Goal: Task Accomplishment & Management: Use online tool/utility

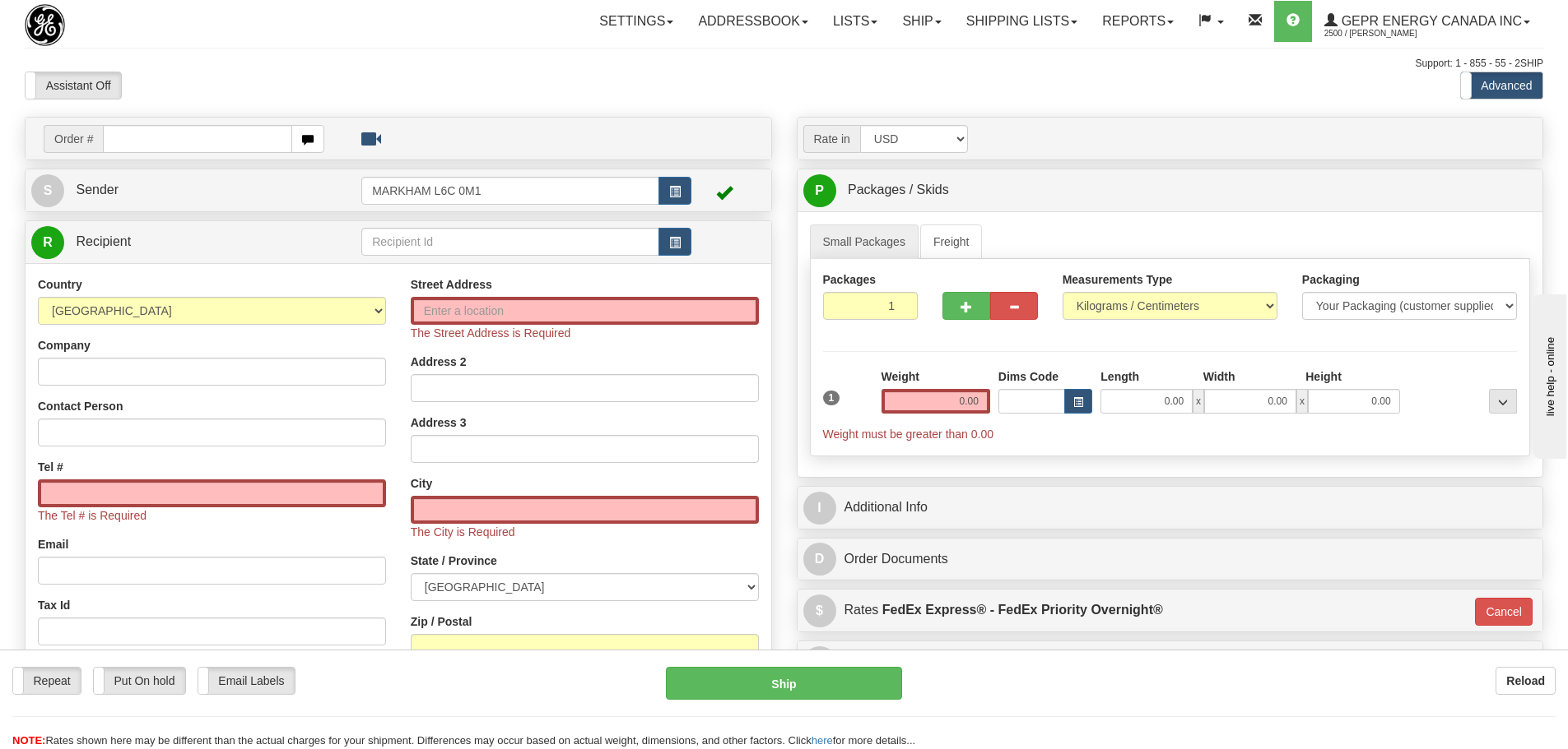
click at [221, 50] on div "Toggle navigation Settings Shipping Preferences Fields Preferences New" at bounding box center [784, 480] width 1568 height 960
click at [211, 71] on div "Assistant On Assistant Off Do a return Do a return" at bounding box center [334, 85] width 643 height 28
click at [268, 82] on div "Assistant On Assistant Off Do a return Do a return" at bounding box center [334, 85] width 643 height 28
click at [216, 128] on input "text" at bounding box center [197, 138] width 189 height 28
paste input "86681955"
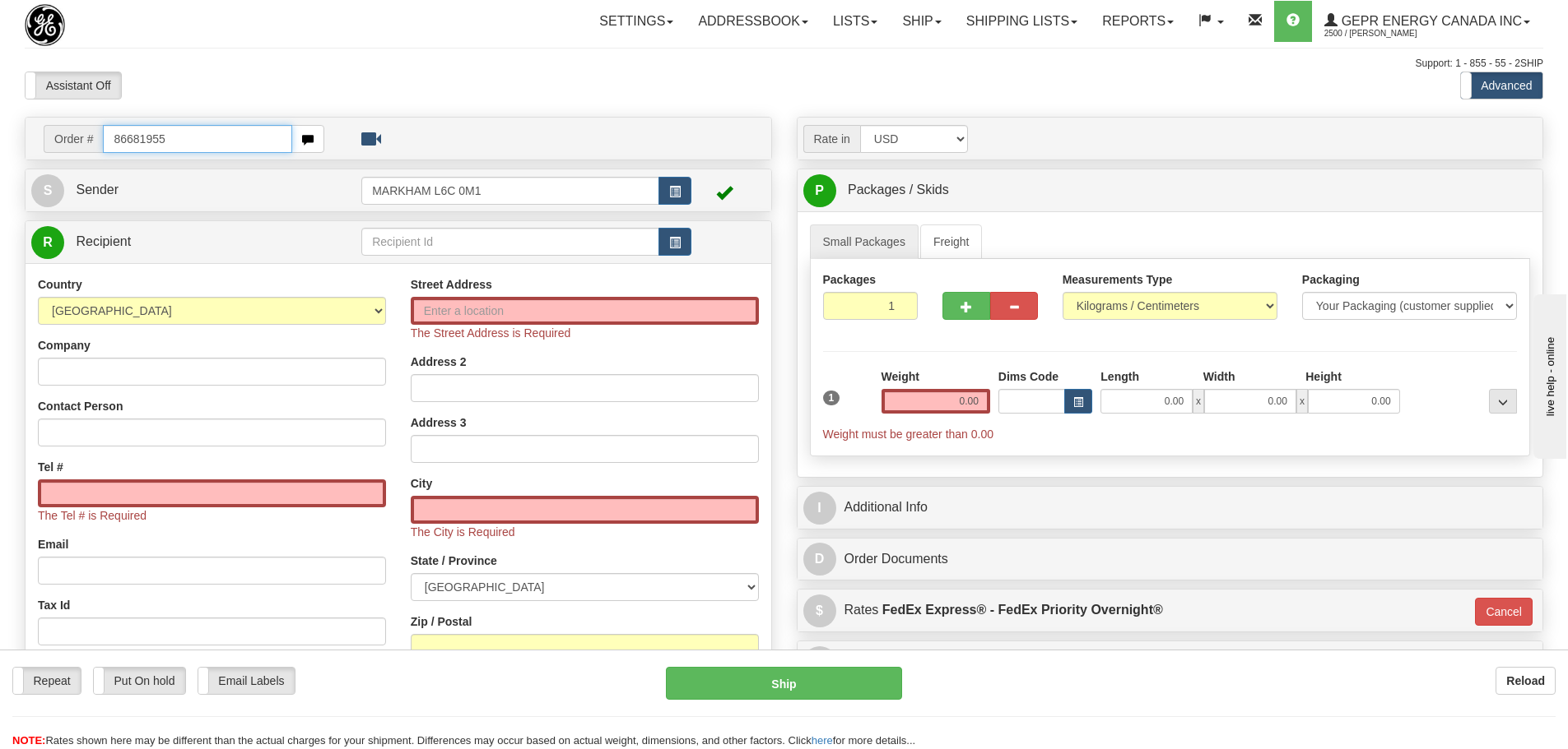
type input "86681955"
click at [213, 100] on body "Training Course Close Toggle navigation Settings Shipping Preferences New Recip…" at bounding box center [789, 374] width 1580 height 749
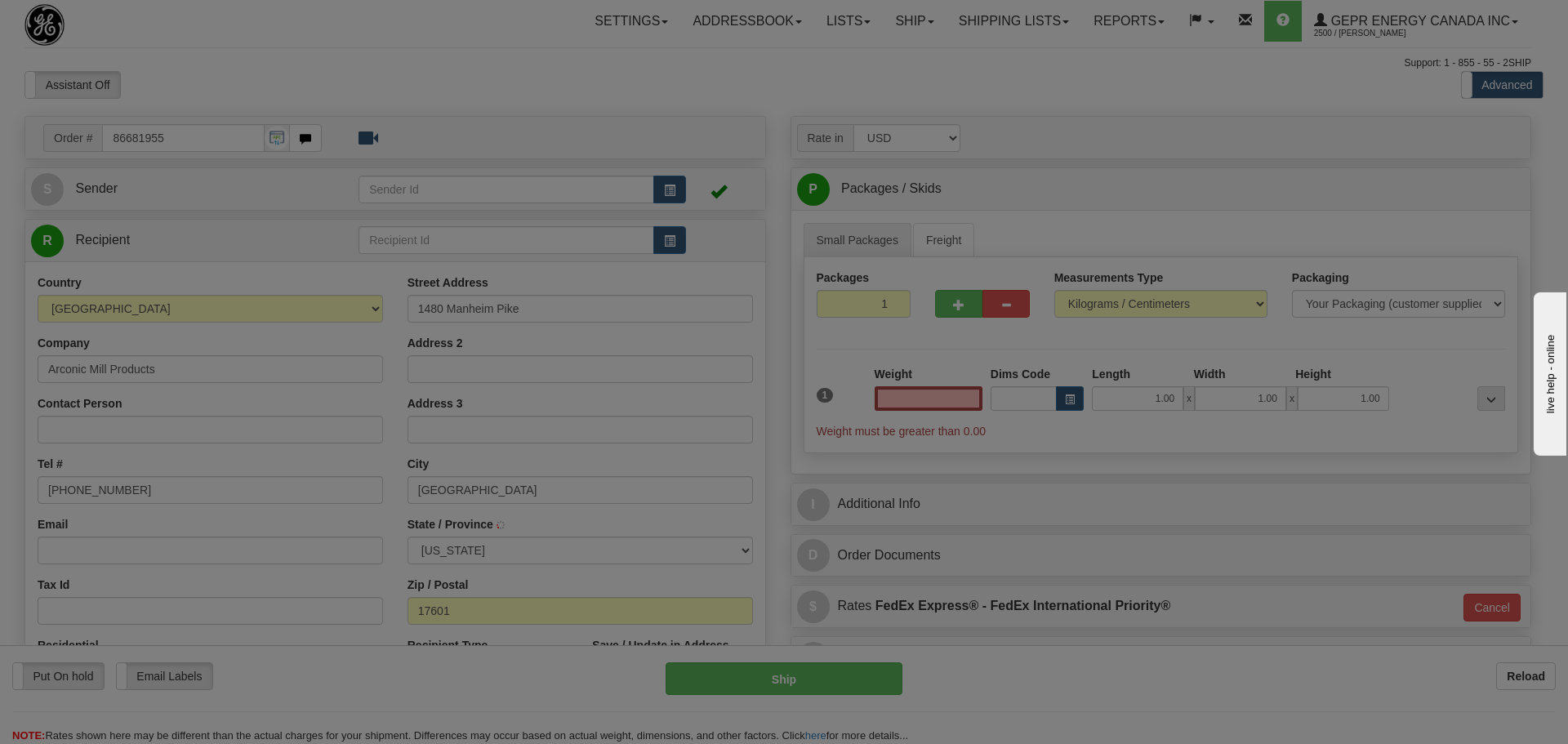
type input "LANCASTER"
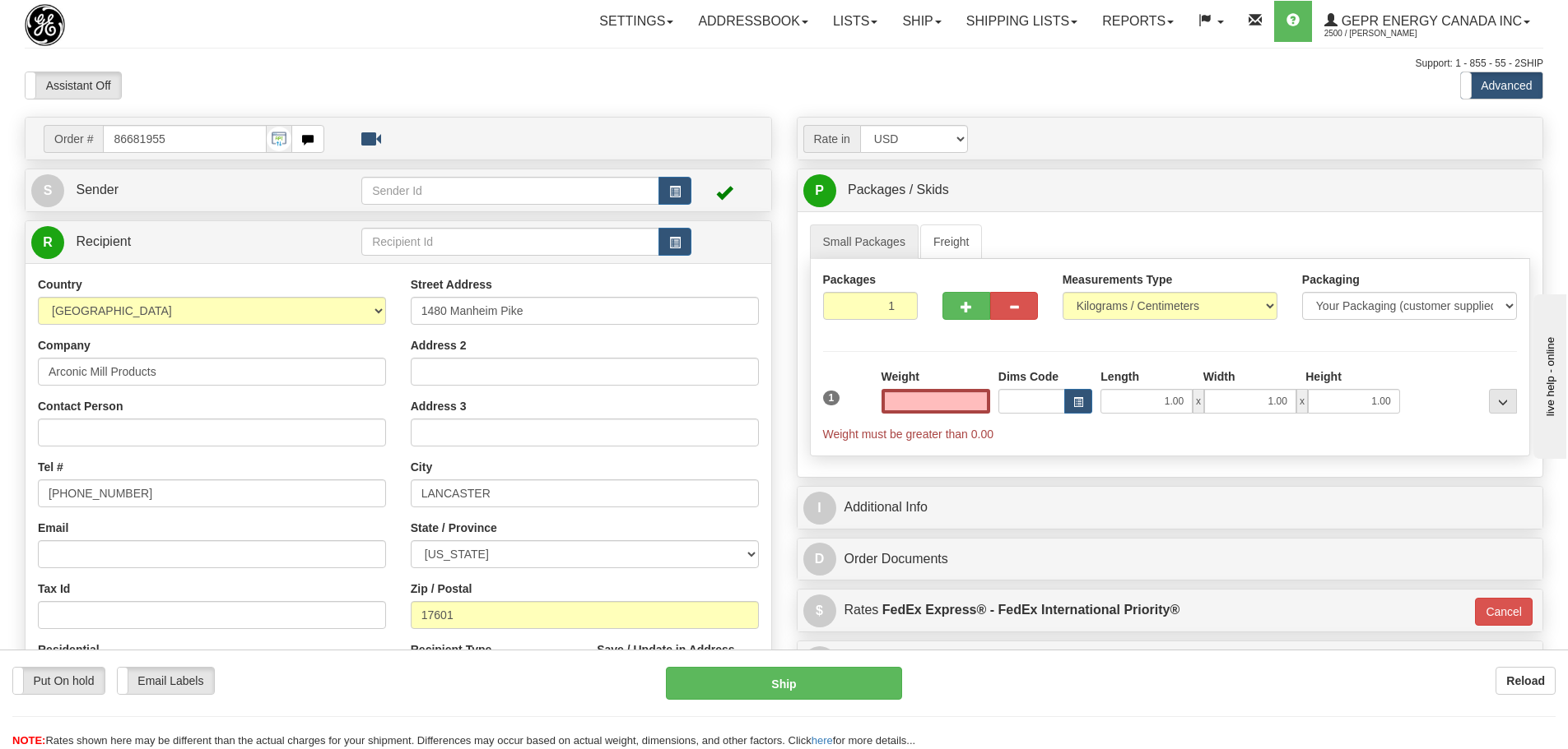
type input "0.00"
click at [666, 194] on button "button" at bounding box center [675, 190] width 33 height 28
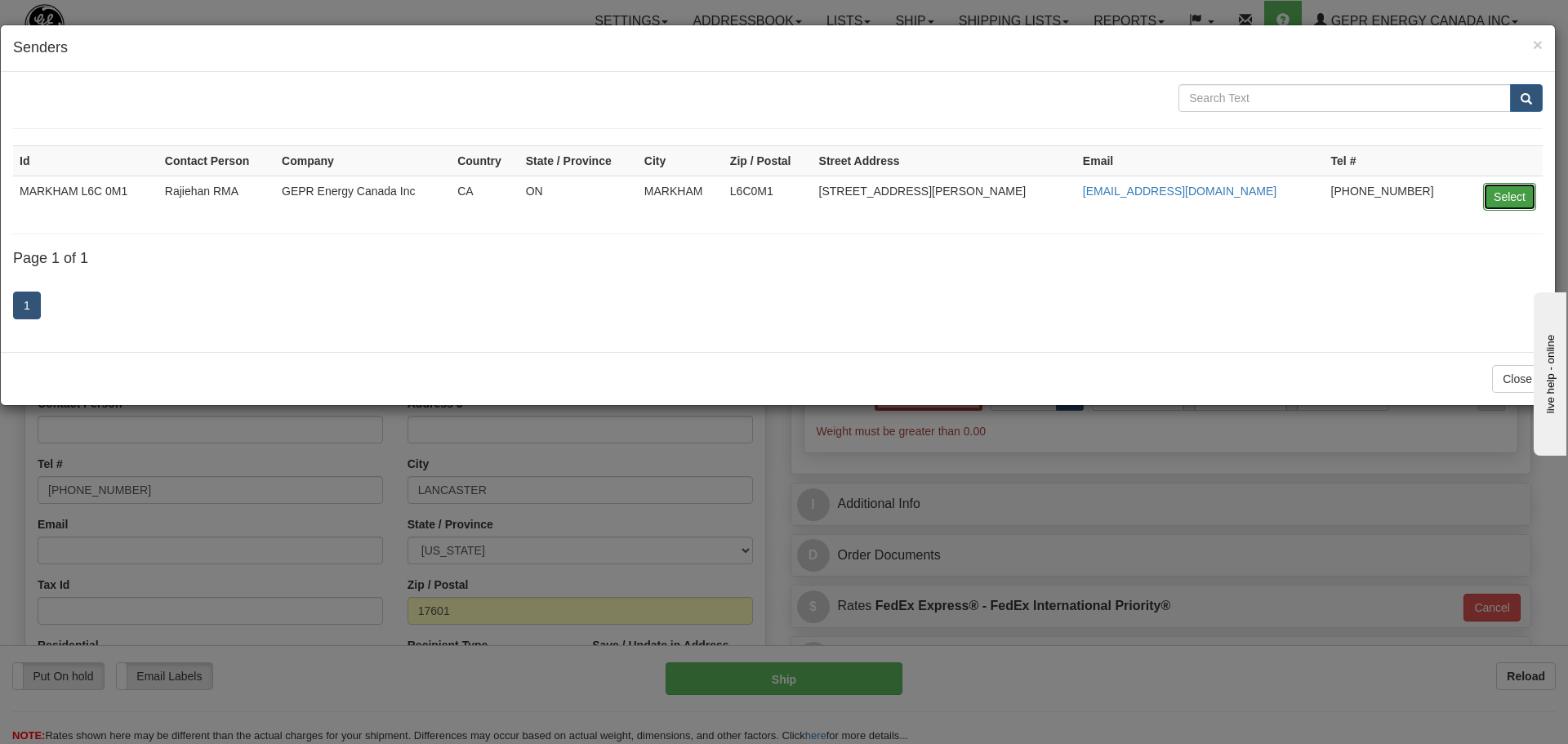
click at [1493, 200] on button "Select" at bounding box center [1509, 197] width 53 height 28
type input "MARKHAM L6C 0M1"
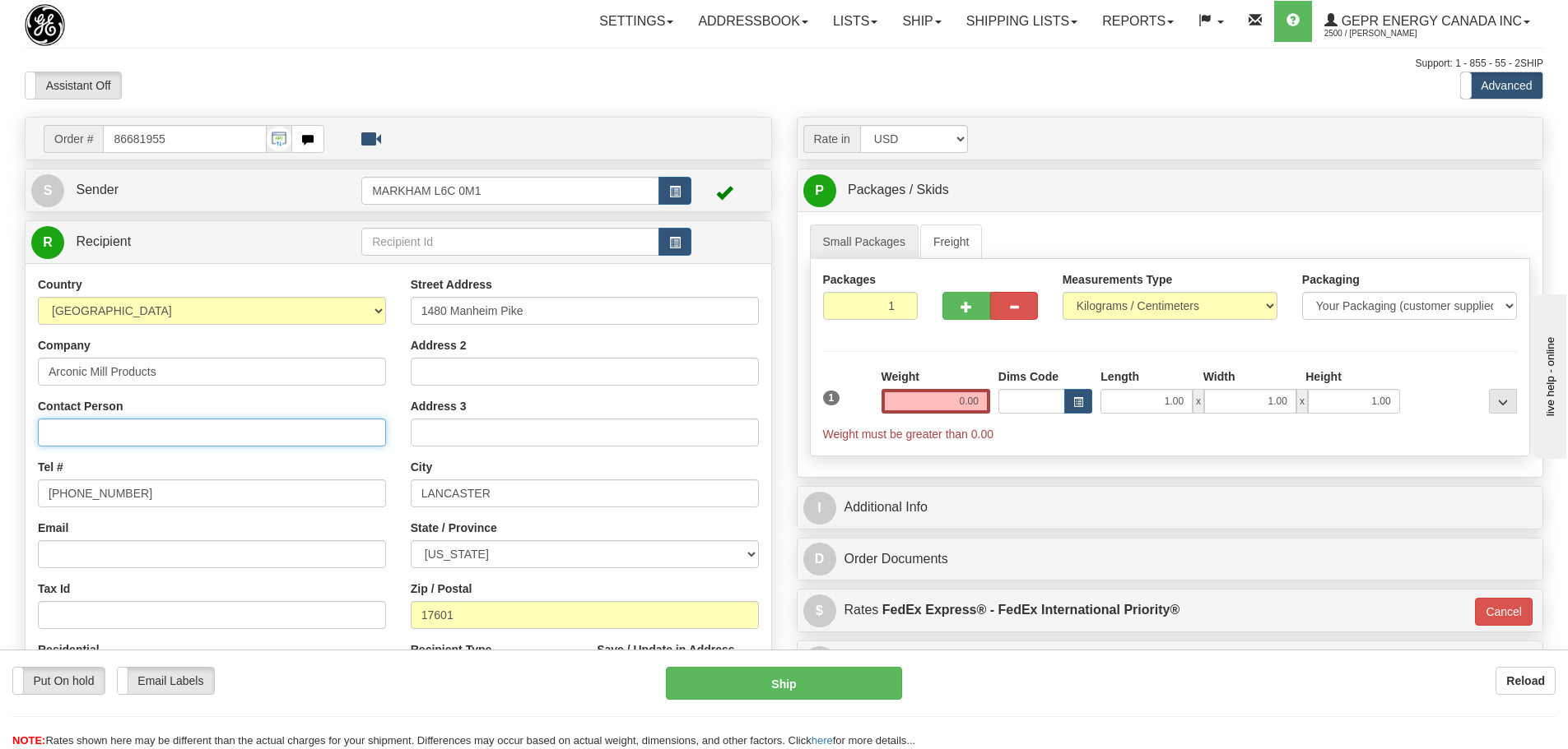
click at [94, 422] on input "Contact Person" at bounding box center [212, 432] width 348 height 28
paste input "[PERSON_NAME]"
type input "[PERSON_NAME]"
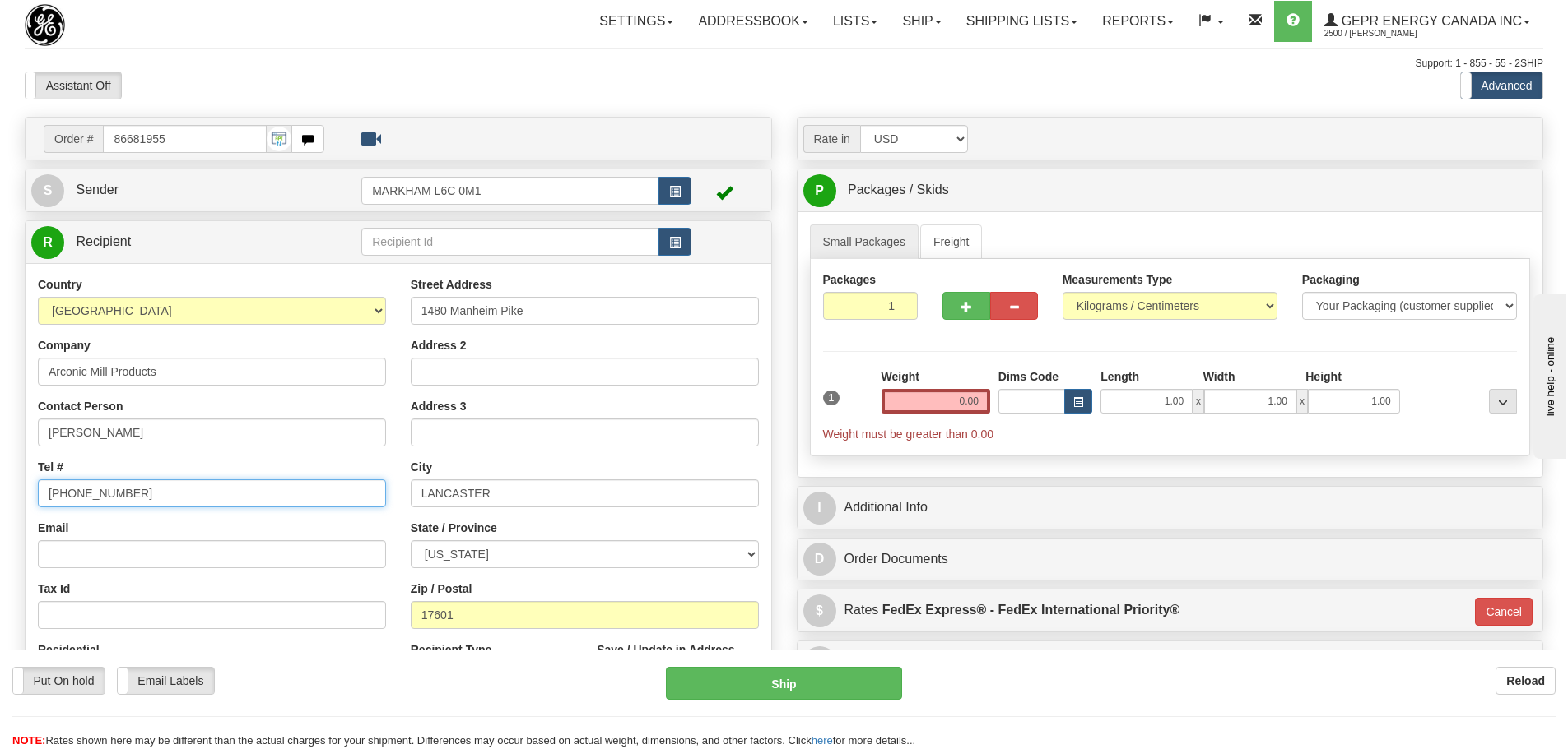
click at [145, 480] on input "[PHONE_NUMBER]" at bounding box center [212, 493] width 348 height 28
drag, startPoint x: 155, startPoint y: 484, endPoint x: -63, endPoint y: 480, distance: 218.0
click at [0, 480] on html "Training Course Close Toggle navigation Settings Shipping Preferences New Sende…" at bounding box center [784, 374] width 1568 height 749
click at [433, 82] on div "Assistant On Assistant Off Do a return Do a return" at bounding box center [334, 85] width 643 height 28
click at [348, 94] on div "Assistant On Assistant Off Do a return Do a return" at bounding box center [334, 85] width 643 height 28
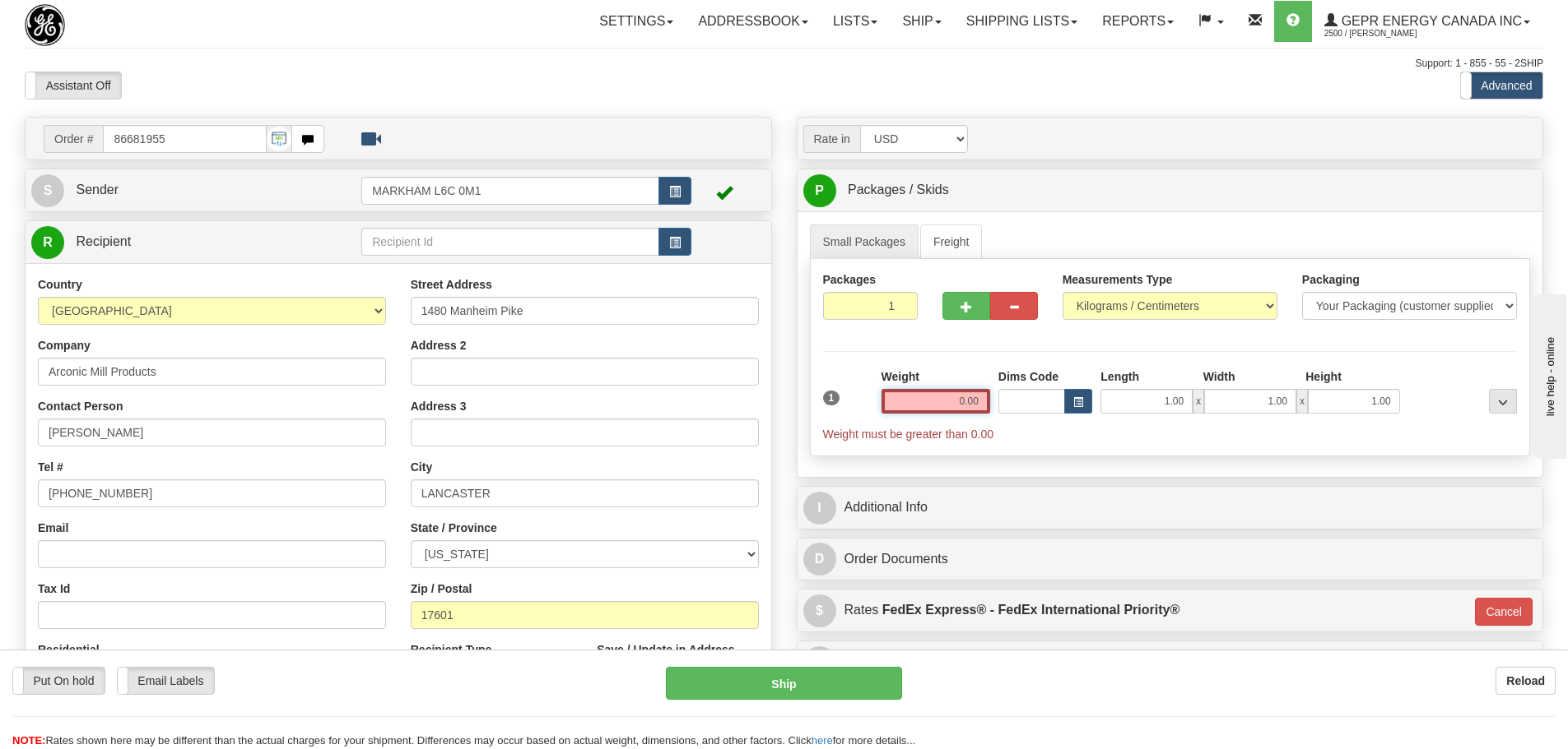
click at [896, 409] on input "0.00" at bounding box center [935, 401] width 108 height 24
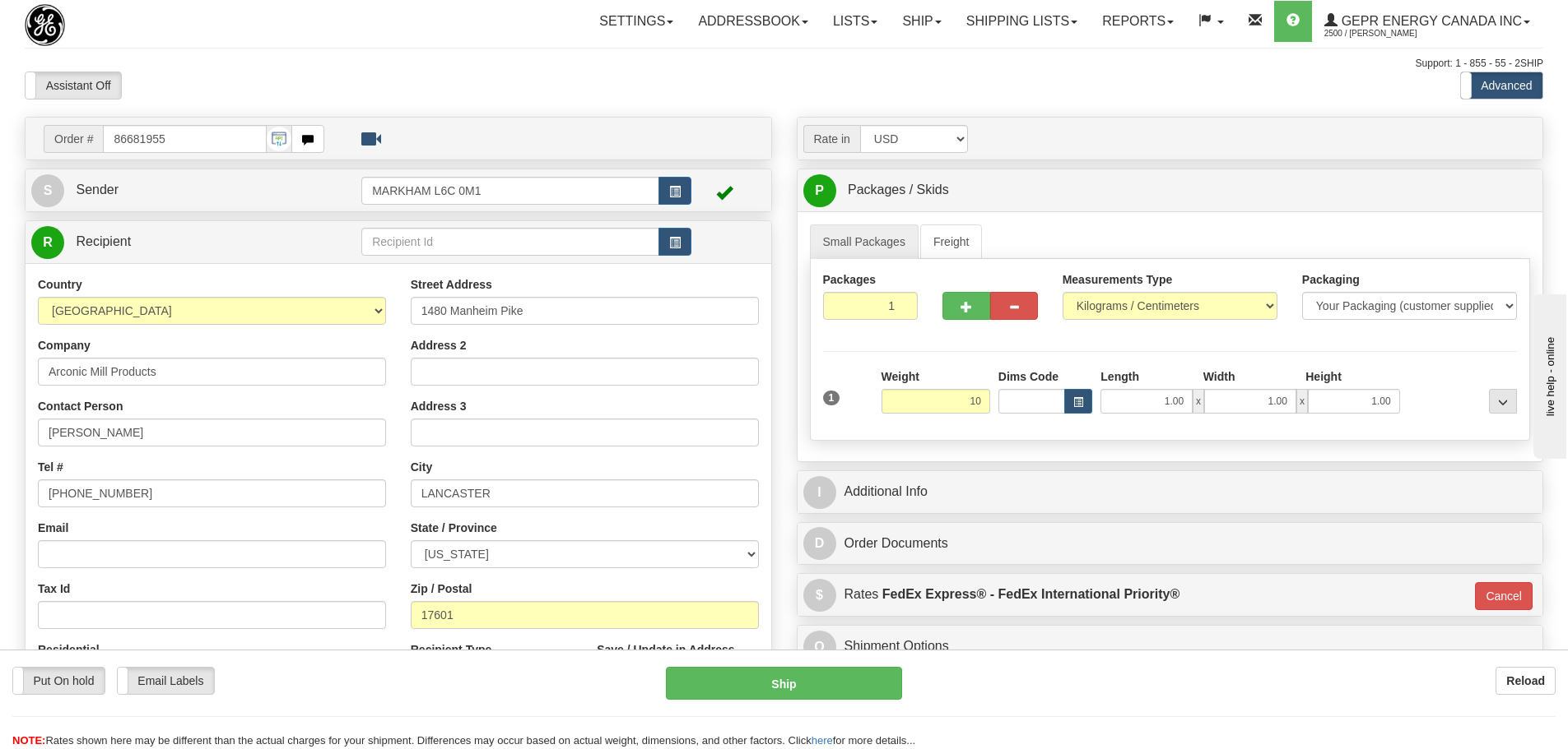
type input "10.00"
type input "01"
click at [873, 372] on div "1" at bounding box center [848, 387] width 59 height 37
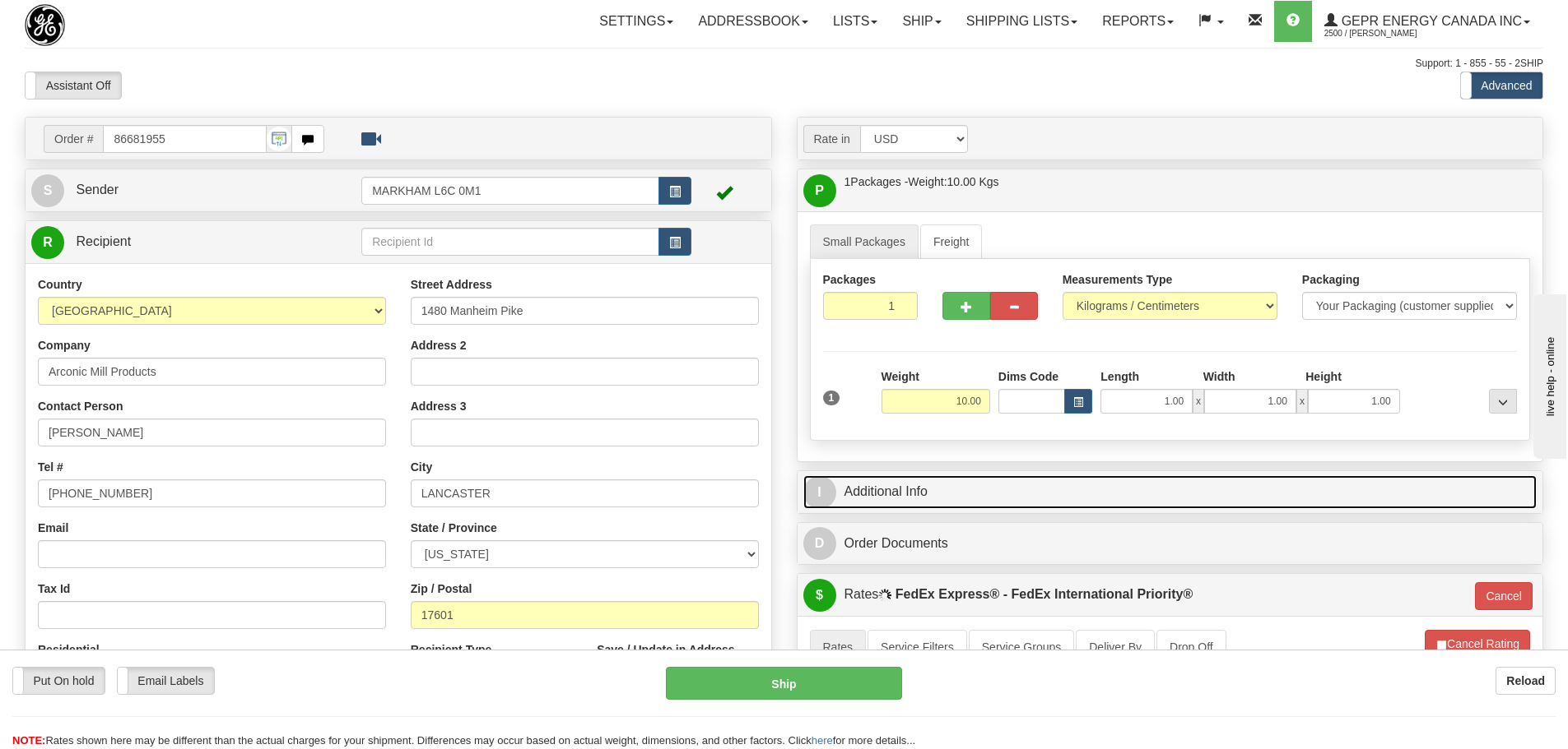
click at [902, 485] on link "I Additional Info" at bounding box center [1170, 492] width 734 height 34
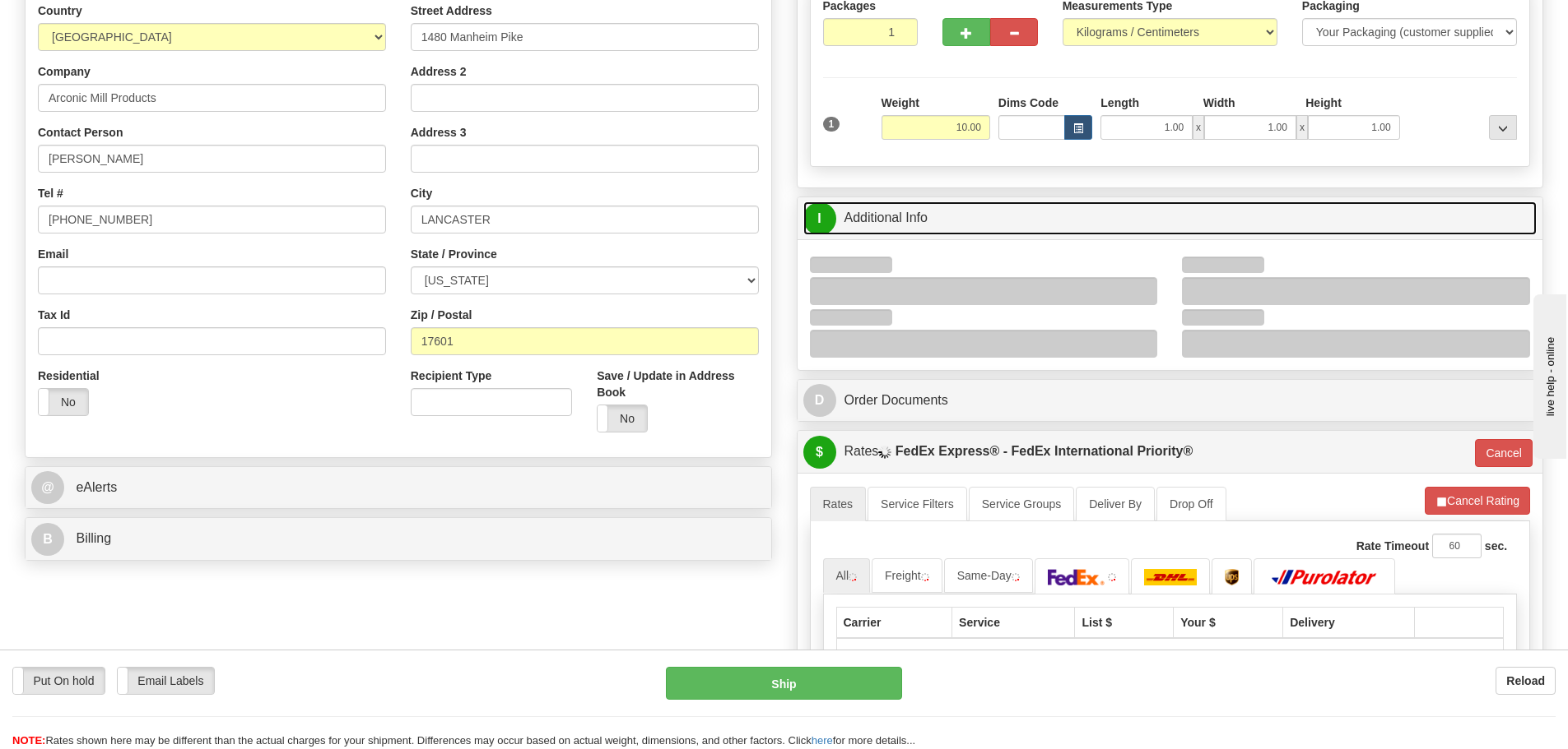
scroll to position [329, 0]
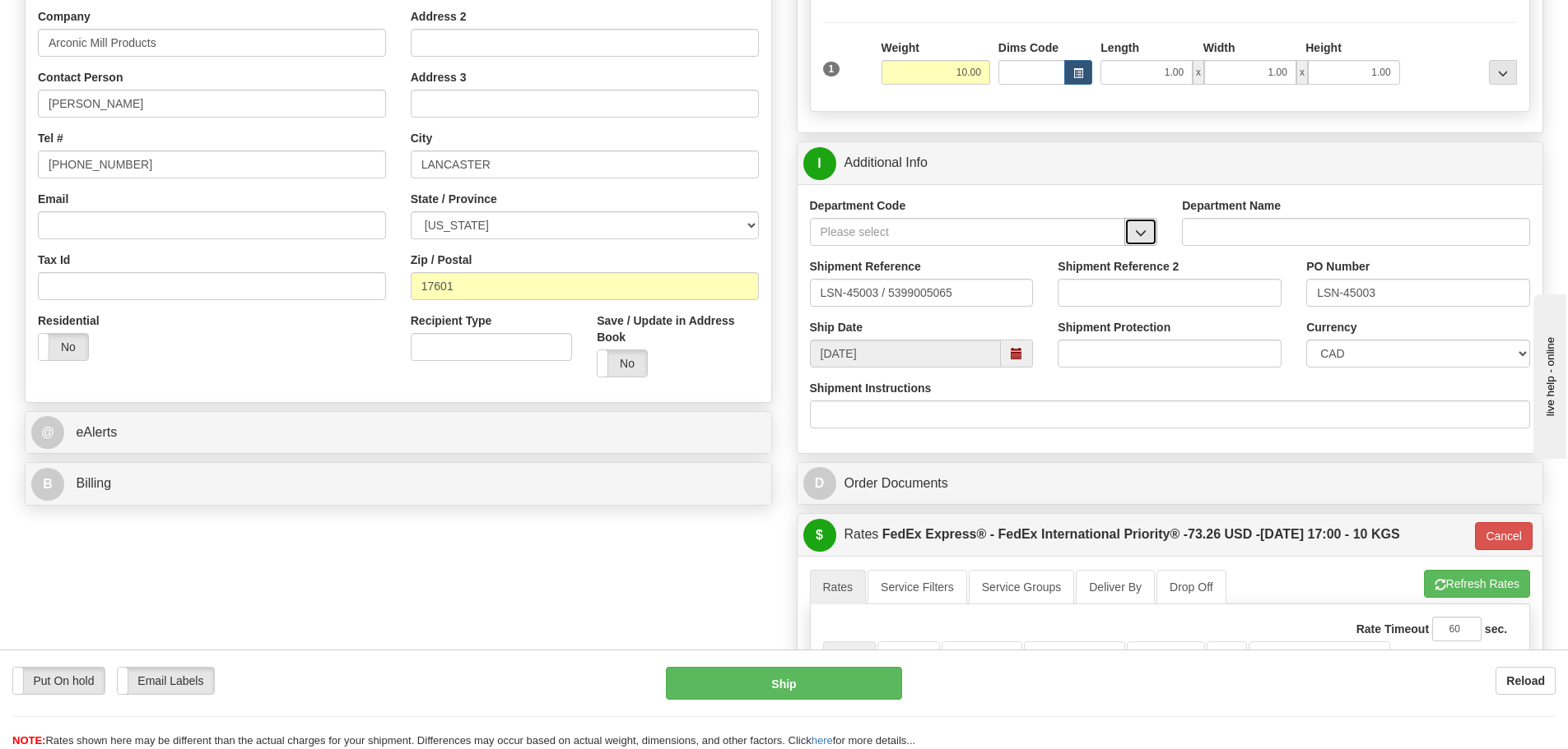
click at [1137, 233] on span "button" at bounding box center [1141, 233] width 12 height 11
click at [1052, 251] on div "SER" at bounding box center [963, 257] width 300 height 19
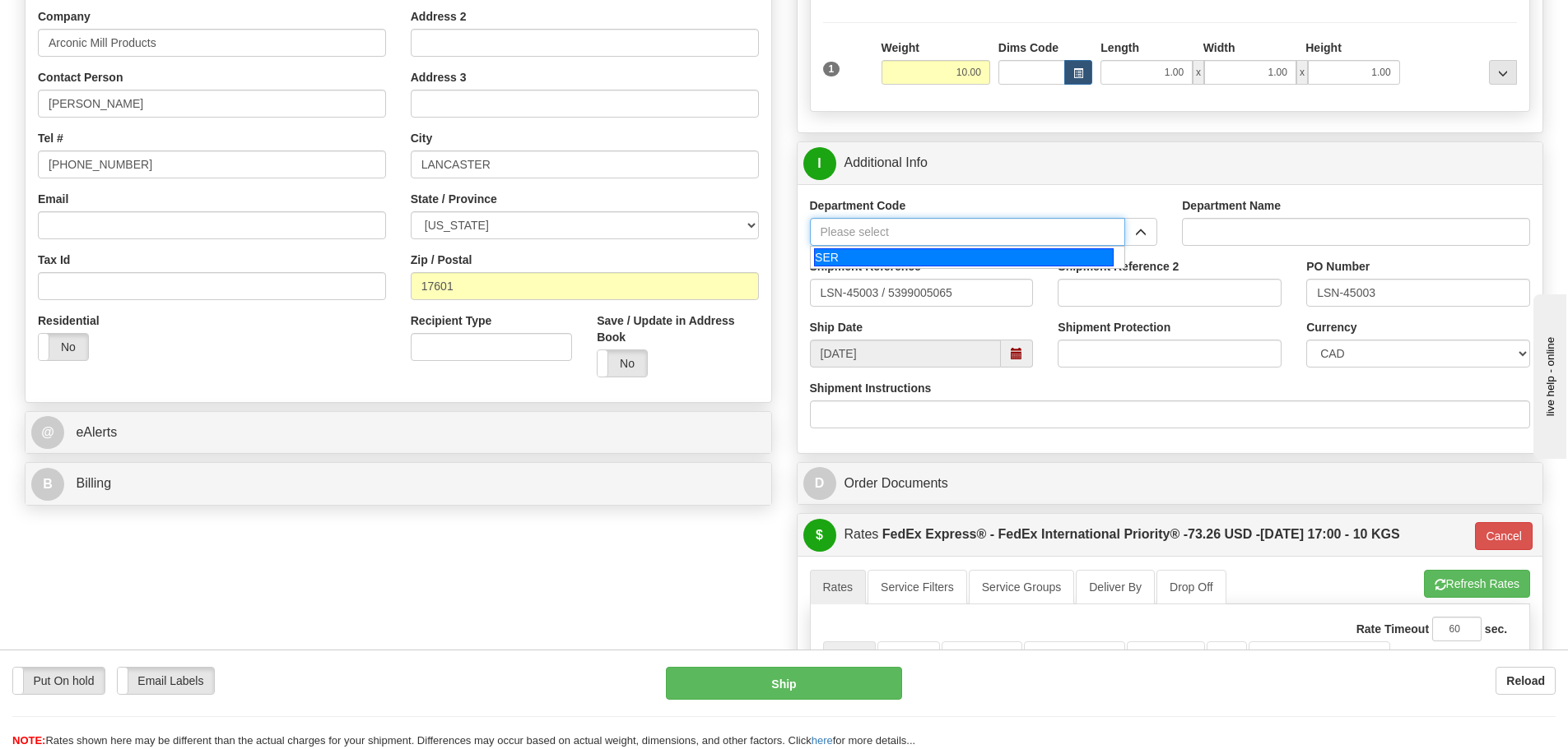
type input "SER"
type input "SERVICE DEPARTMENT"
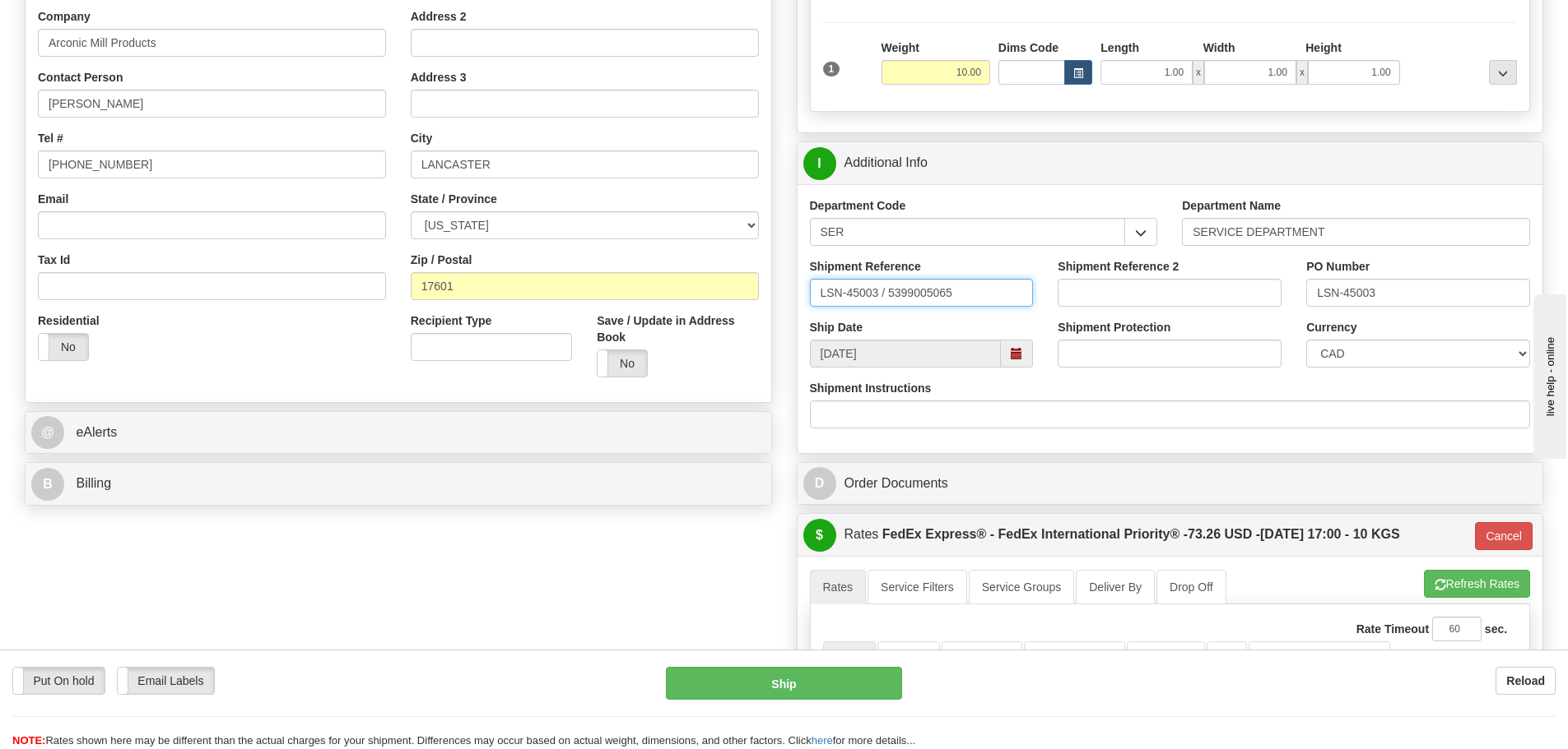
drag, startPoint x: 879, startPoint y: 298, endPoint x: 886, endPoint y: 312, distance: 15.7
click at [886, 312] on div "Shipment Reference LSN-45003 / 5399005065" at bounding box center [921, 289] width 249 height 60
type input "LSN-45003 RMA 5399005065"
click at [1424, 356] on select "CAD USD EUR ZAR [PERSON_NAME] ARN AUD AUS AWG BBD BFR BGN BHD BMD BND BRC BRL C…" at bounding box center [1417, 353] width 223 height 28
select select "1"
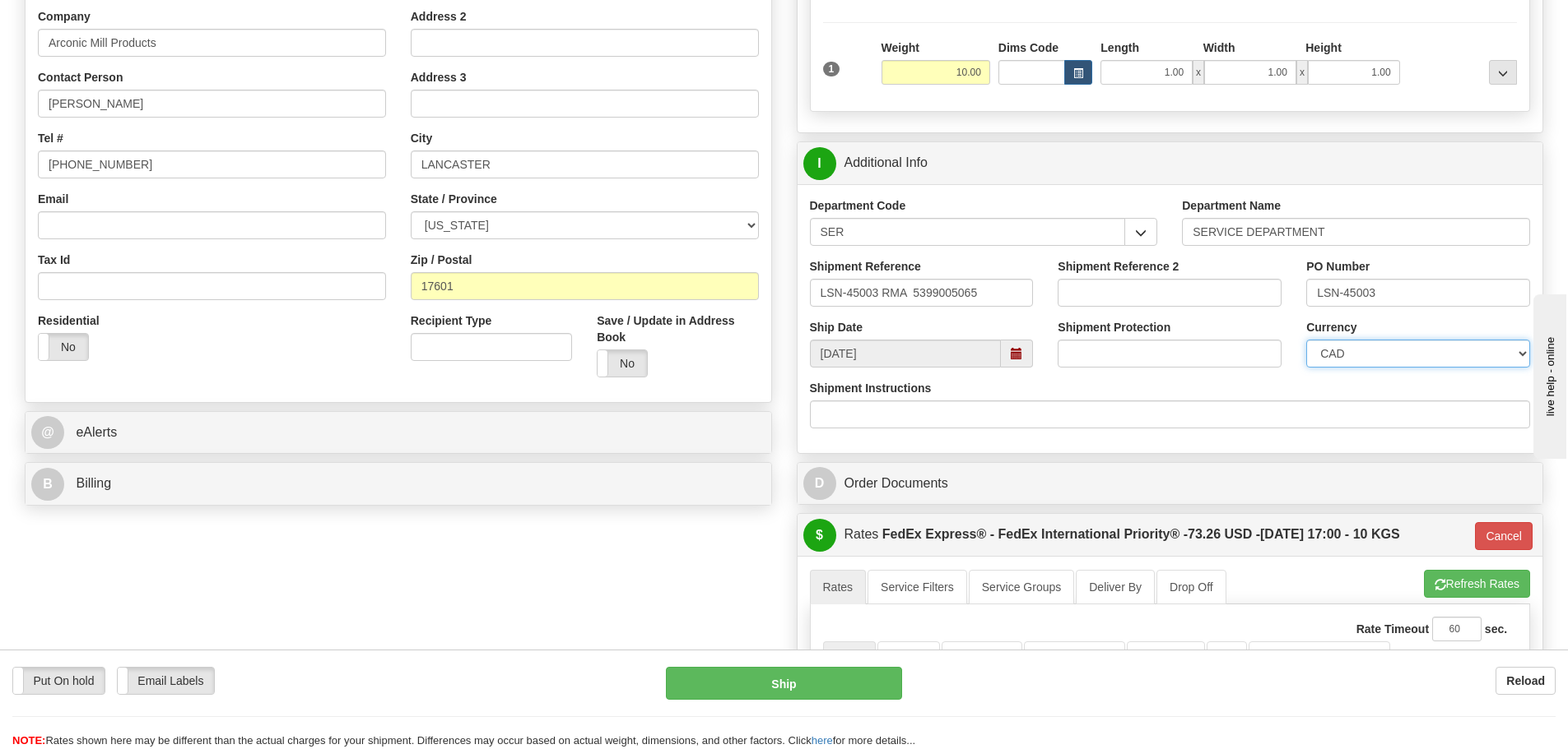
click at [1306, 339] on select "CAD USD EUR ZAR [PERSON_NAME] ARN AUD AUS AWG BBD BFR BGN BHD BMD BND BRC BRL C…" at bounding box center [1417, 353] width 223 height 28
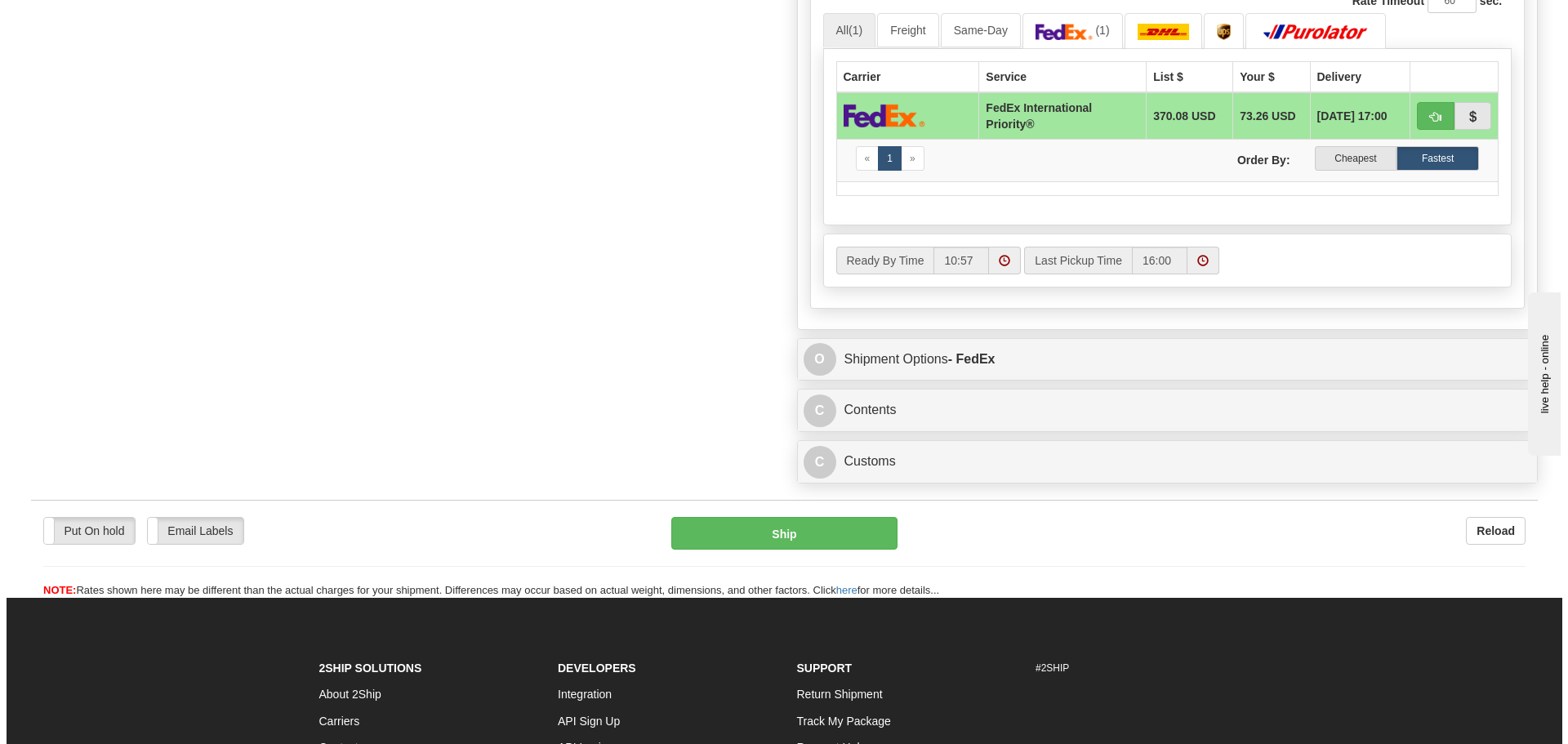
scroll to position [980, 0]
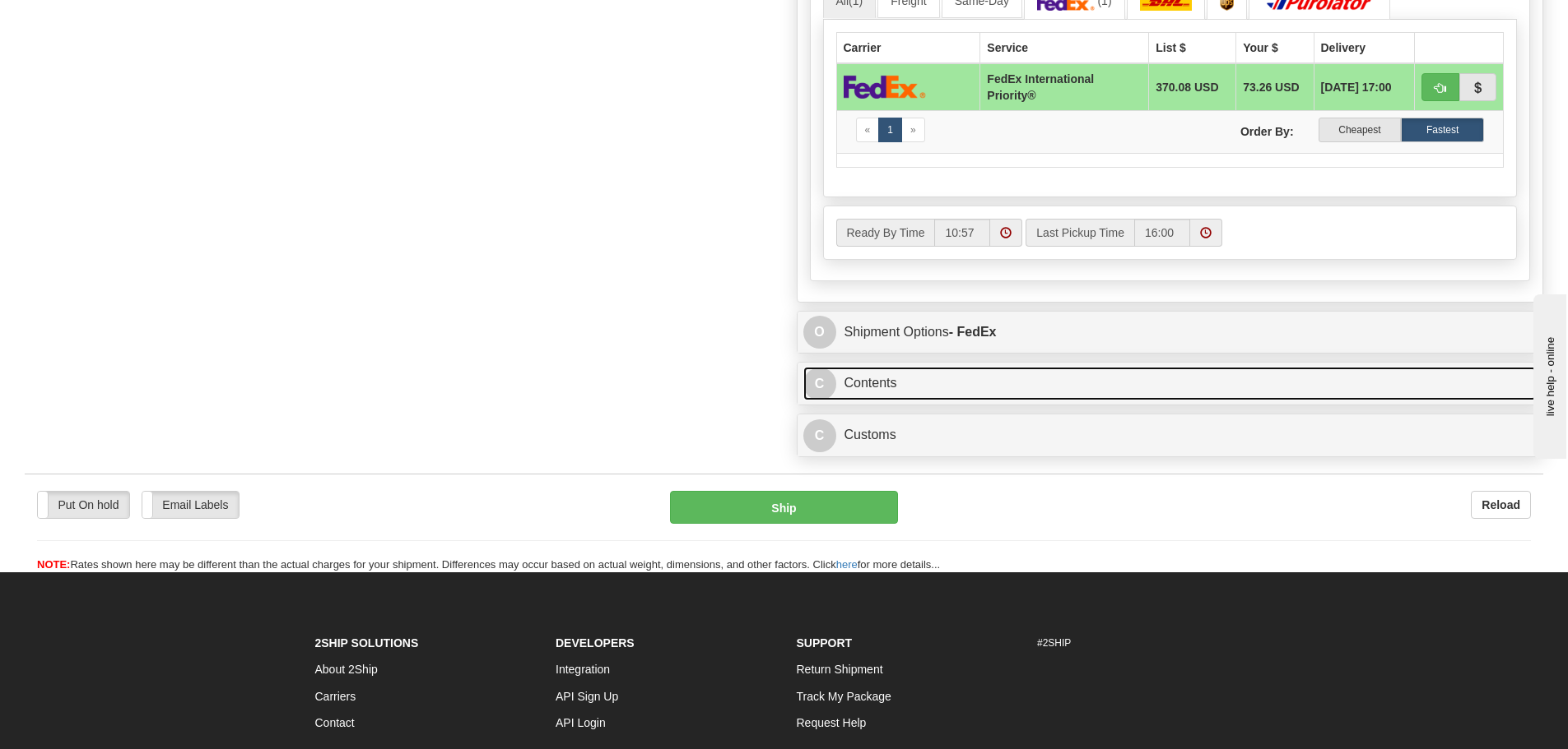
click at [902, 395] on link "C Contents" at bounding box center [1170, 383] width 734 height 34
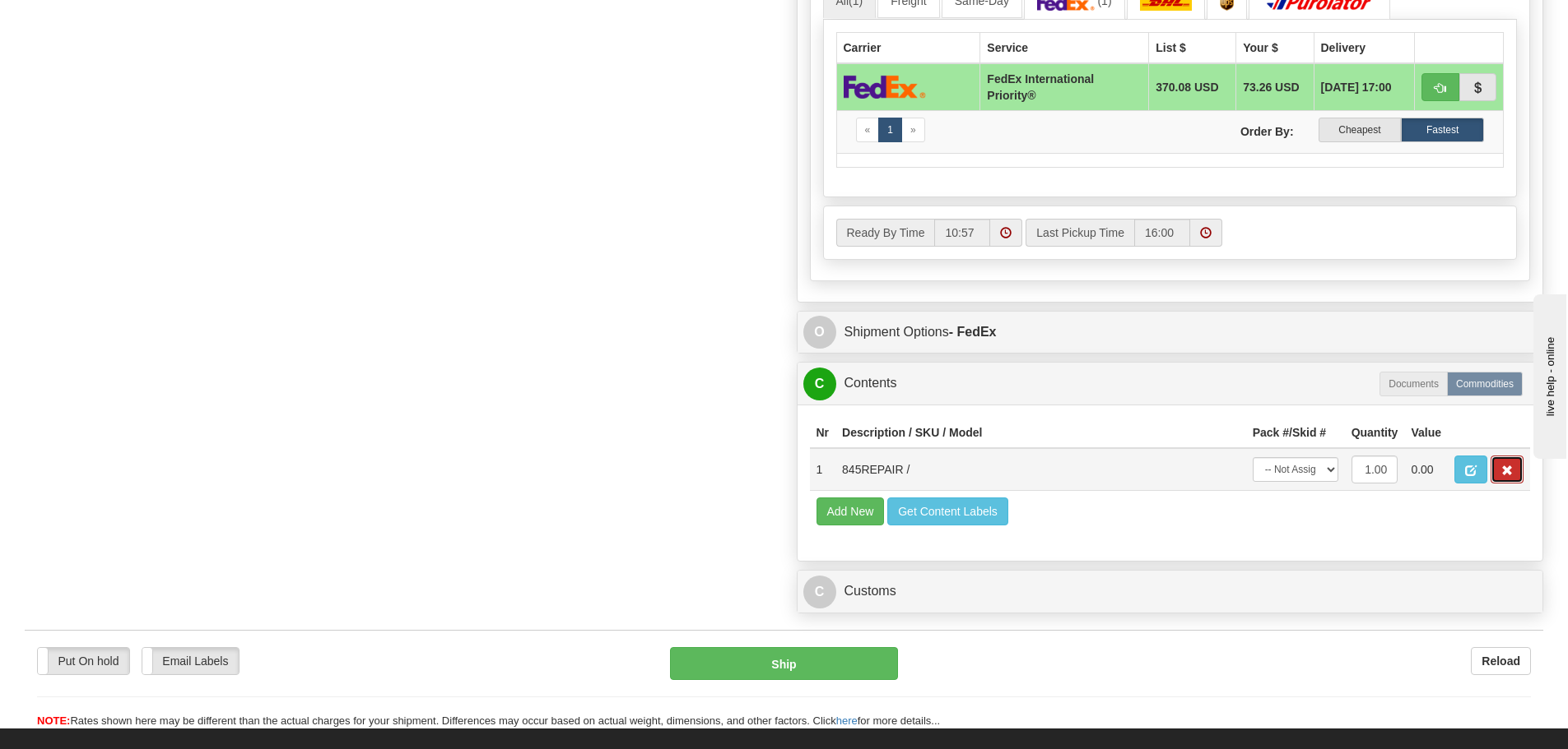
click at [1515, 475] on button "button" at bounding box center [1507, 469] width 33 height 28
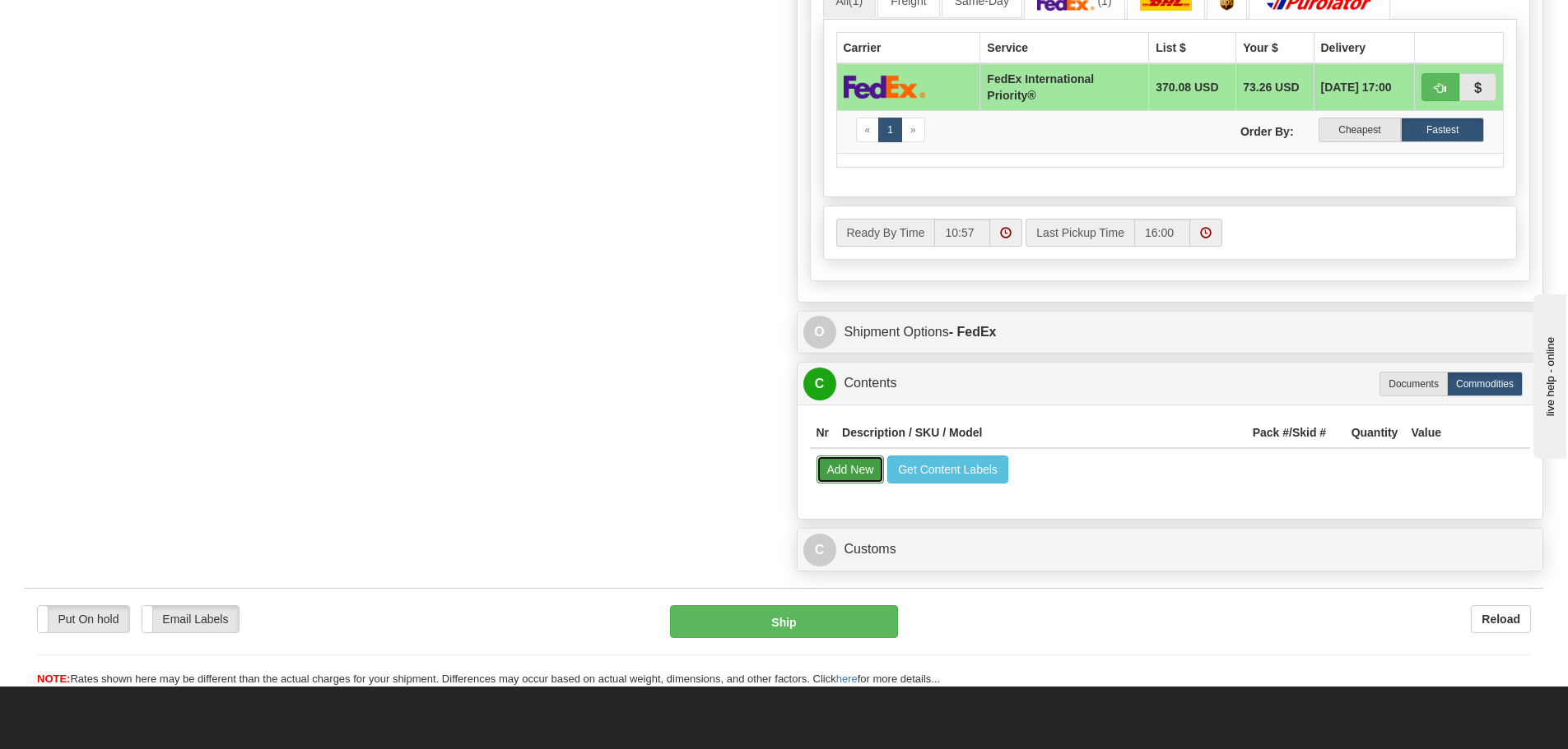
click at [855, 459] on button "Add New" at bounding box center [851, 469] width 68 height 28
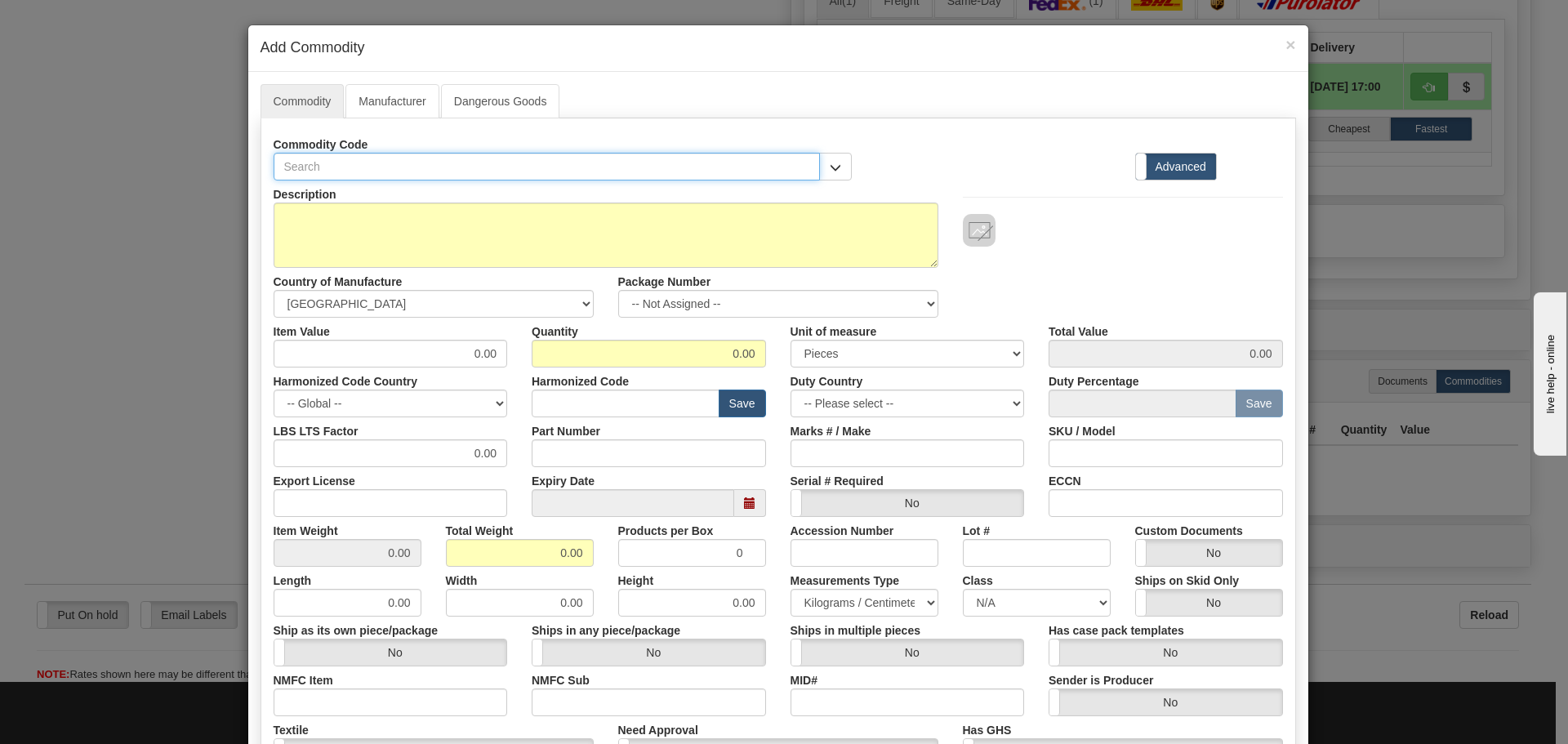
click at [372, 174] on input "text" at bounding box center [547, 167] width 547 height 28
paste input "845-E-P5-H5-G5-H-N-N-A-N-N-G-S-S-F-B-SE-N-N-B-N"
type input "845-E-P5-H5-G5-H-N-N-A-N-N-G-S-S-F-B-SE-N-N-B-N"
click at [571, 445] on input "Part Number" at bounding box center [649, 453] width 234 height 28
paste input "845-E-P5-H5-G5-H-N-N-A-N-N-G-S-S-F-B-SE-N-N-B-N"
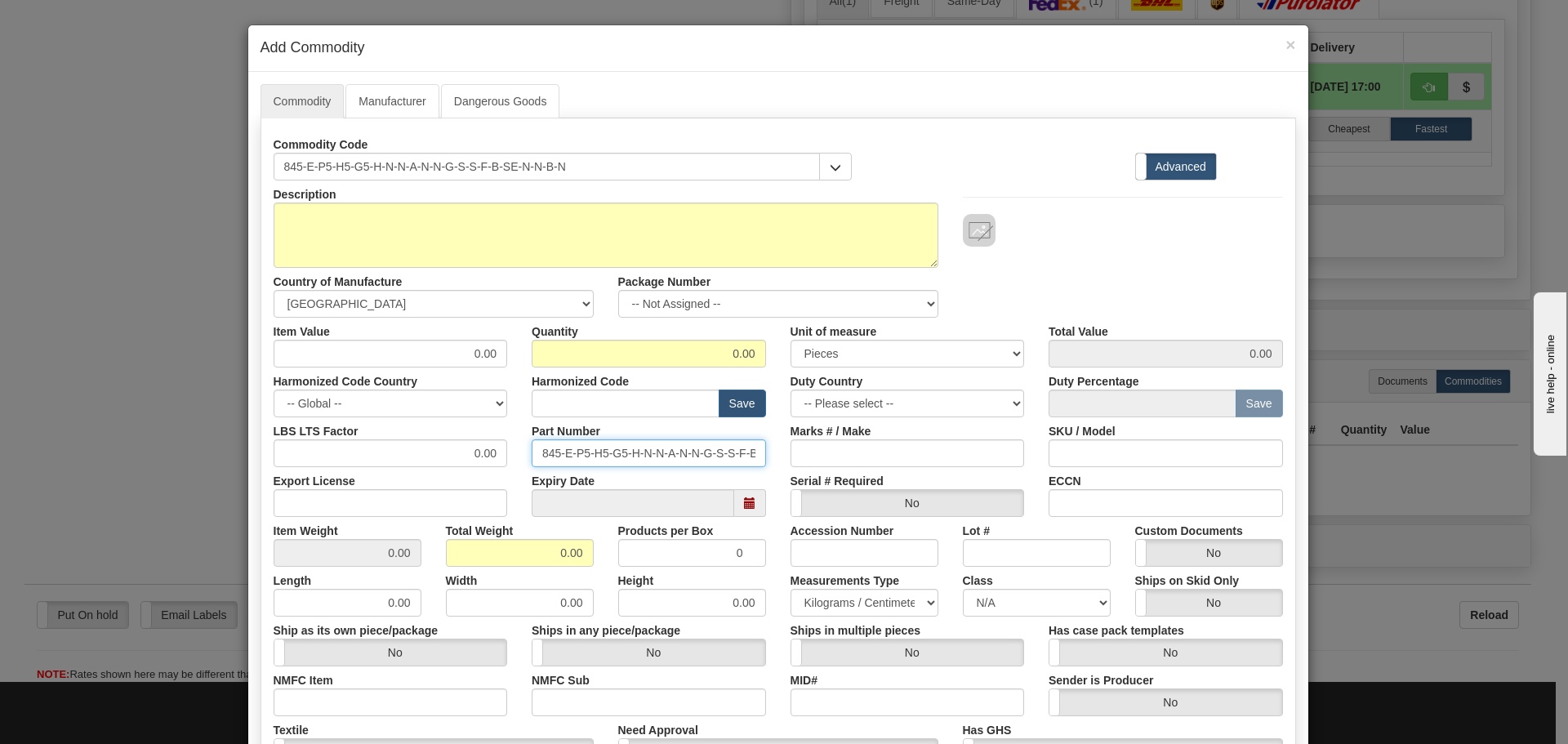
scroll to position [0, 69]
type input "845-E-P5-H5-G5-H-N-N-A-N-N-G-S-S-F-B-SE-N-N-B-N"
click at [576, 404] on input "text" at bounding box center [626, 403] width 188 height 28
type input "8537.10.9070"
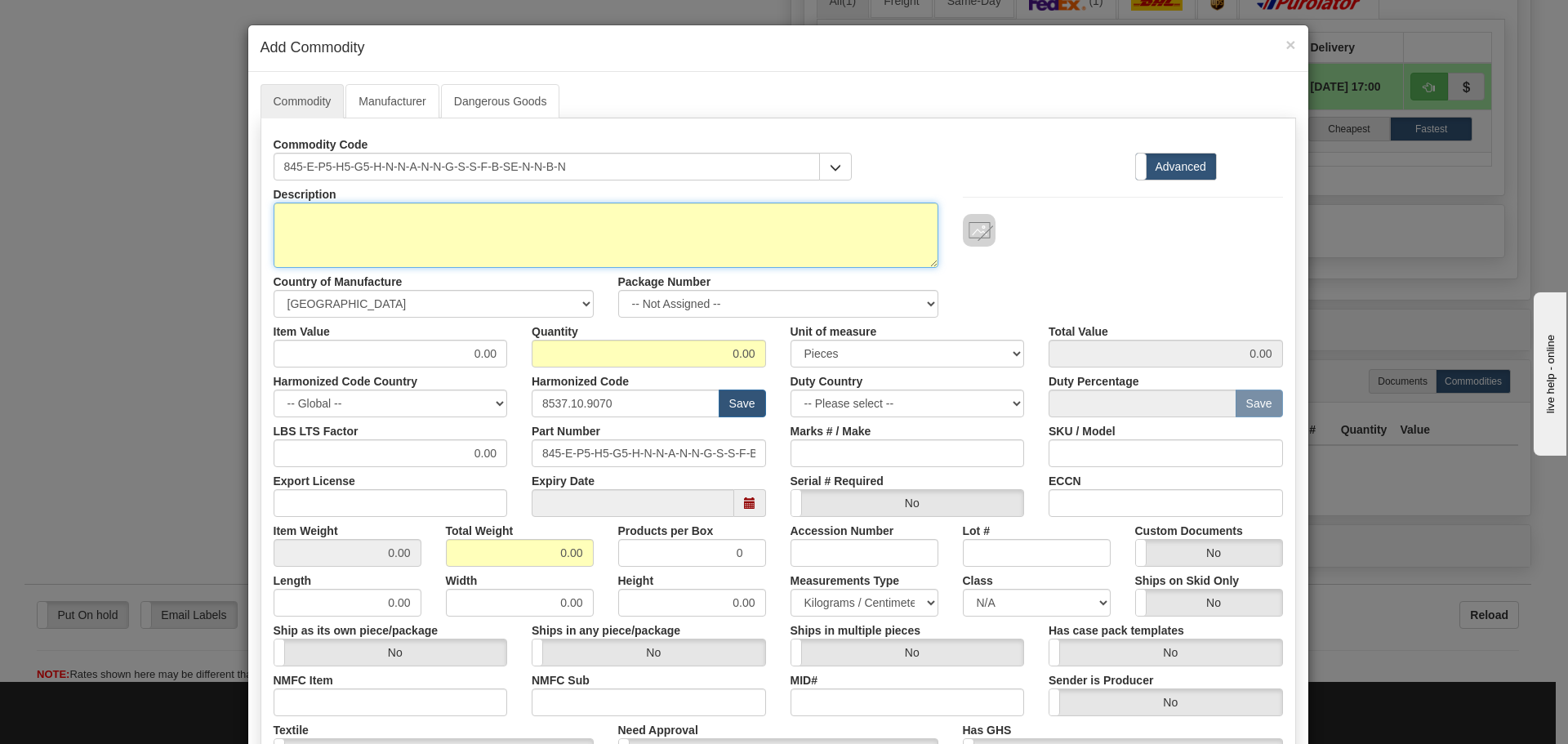
click at [419, 228] on textarea "Description" at bounding box center [606, 234] width 664 height 65
click at [404, 242] on textarea "Description" at bounding box center [606, 234] width 664 height 65
paste textarea "845 Transformer Protection System"
type textarea "845 Transformer Protection System"
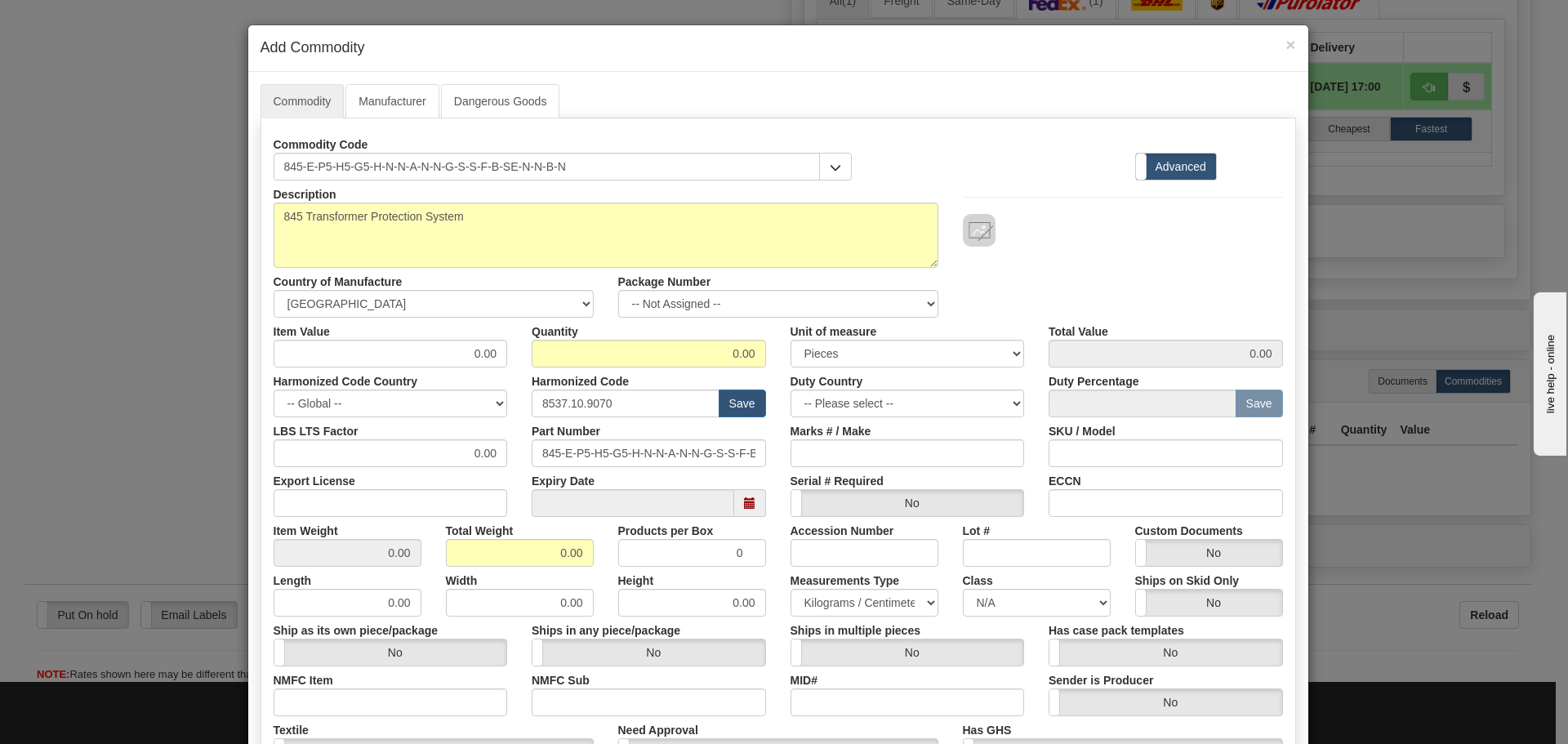
drag, startPoint x: 458, startPoint y: 370, endPoint x: 487, endPoint y: 375, distance: 29.4
click at [487, 375] on div "Harmonized Code Country -- Global -- [GEOGRAPHIC_DATA] [GEOGRAPHIC_DATA] [GEOGR…" at bounding box center [390, 391] width 259 height 49
drag, startPoint x: 467, startPoint y: 354, endPoint x: 513, endPoint y: 357, distance: 46.1
click at [513, 357] on div "Item Value 0.00 Quantity 0.00 Unit of measure 3 Thousand Square Inches Adjustme…" at bounding box center [779, 342] width 1034 height 49
type input "75"
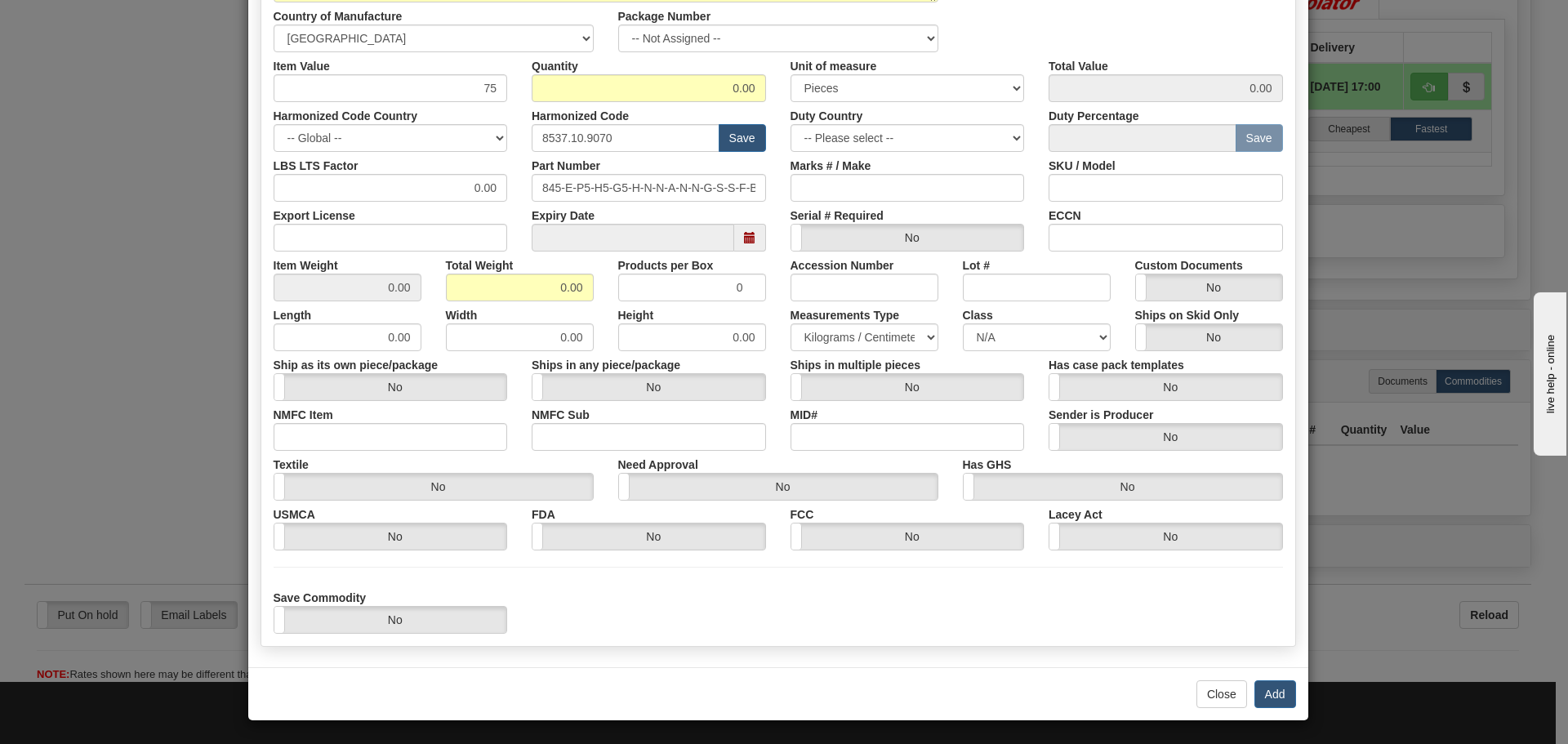
scroll to position [267, 0]
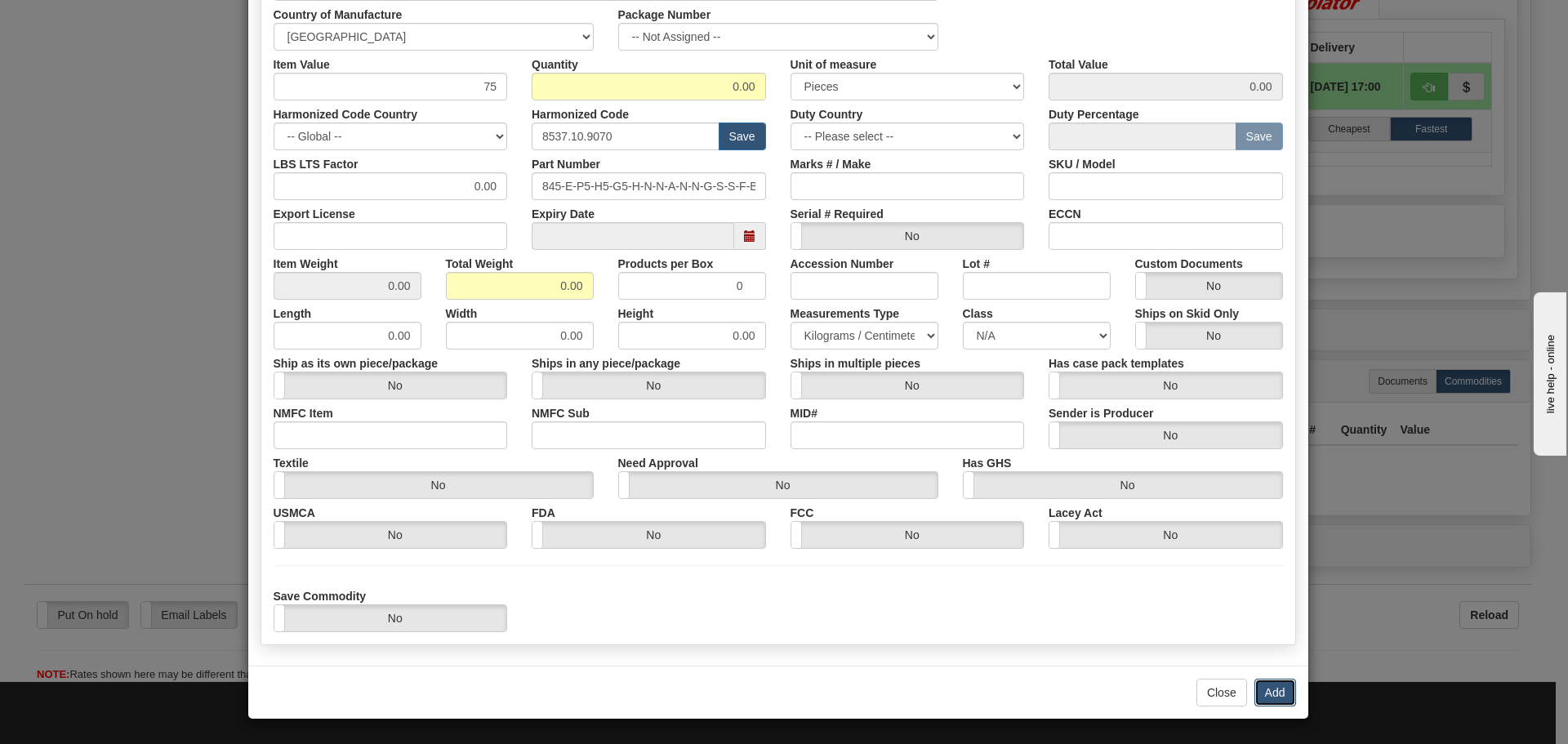
click at [1256, 692] on button "Add" at bounding box center [1275, 693] width 42 height 28
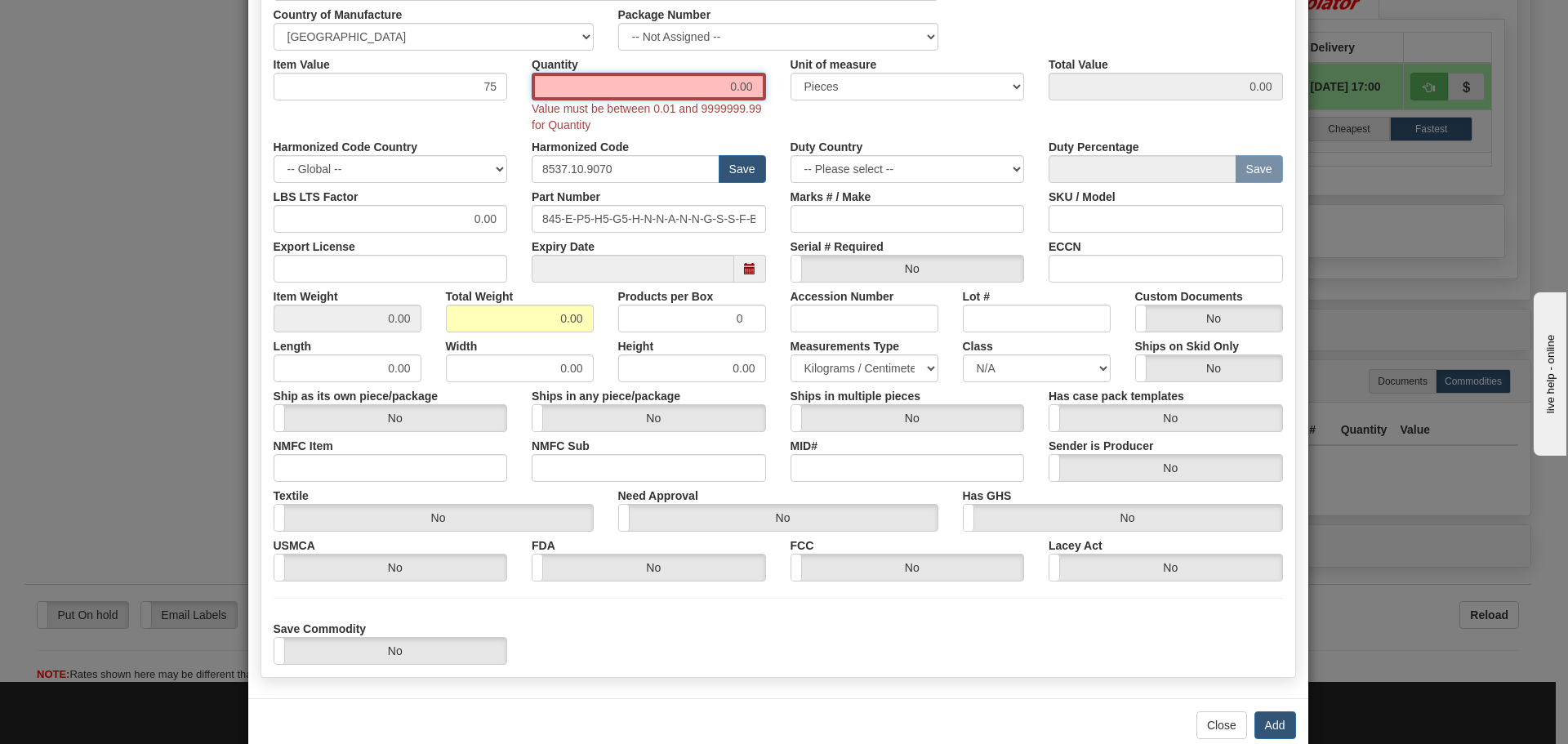
drag, startPoint x: 601, startPoint y: 76, endPoint x: 830, endPoint y: 78, distance: 229.0
click at [830, 78] on div "Item Value 75 Quantity 0.00 Value must be between 0.01 and 9999999.99 for Quant…" at bounding box center [779, 91] width 1034 height 82
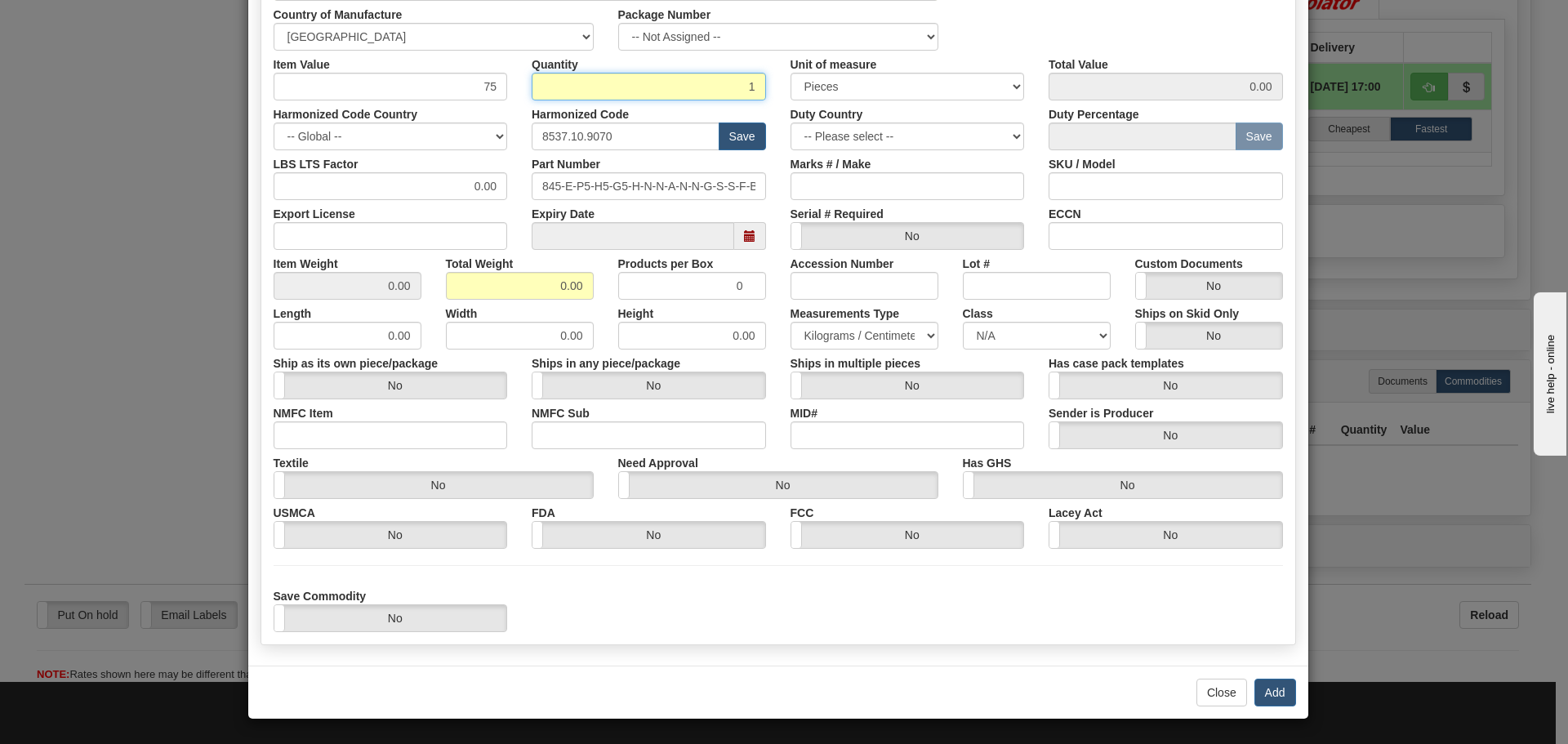
type input "1"
type input "75.00"
click at [780, 139] on div "Duty Country -- Please select -- [GEOGRAPHIC_DATA] [GEOGRAPHIC_DATA] [GEOGRAPHI…" at bounding box center [907, 125] width 259 height 49
click at [1257, 680] on button "Add" at bounding box center [1275, 693] width 42 height 28
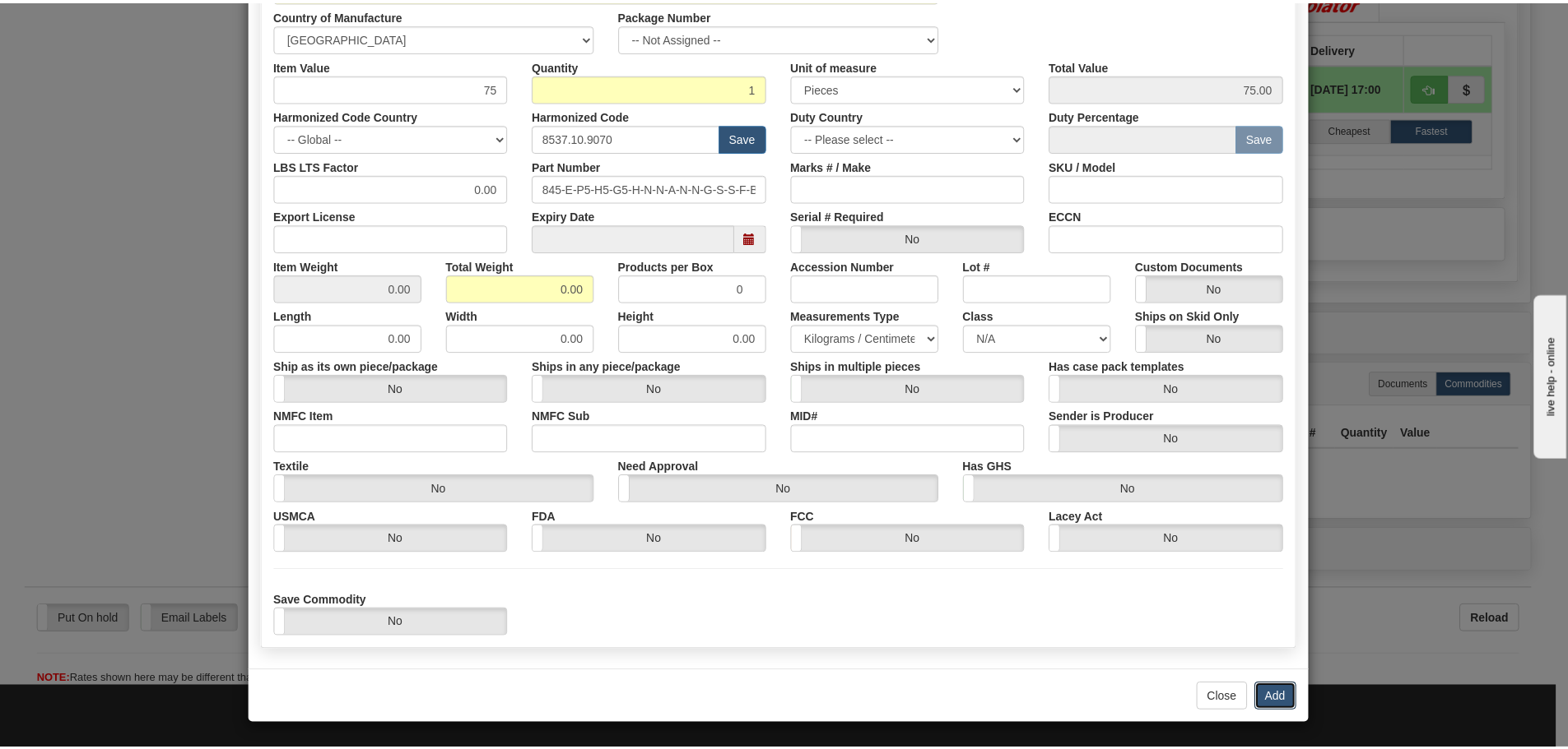
scroll to position [0, 0]
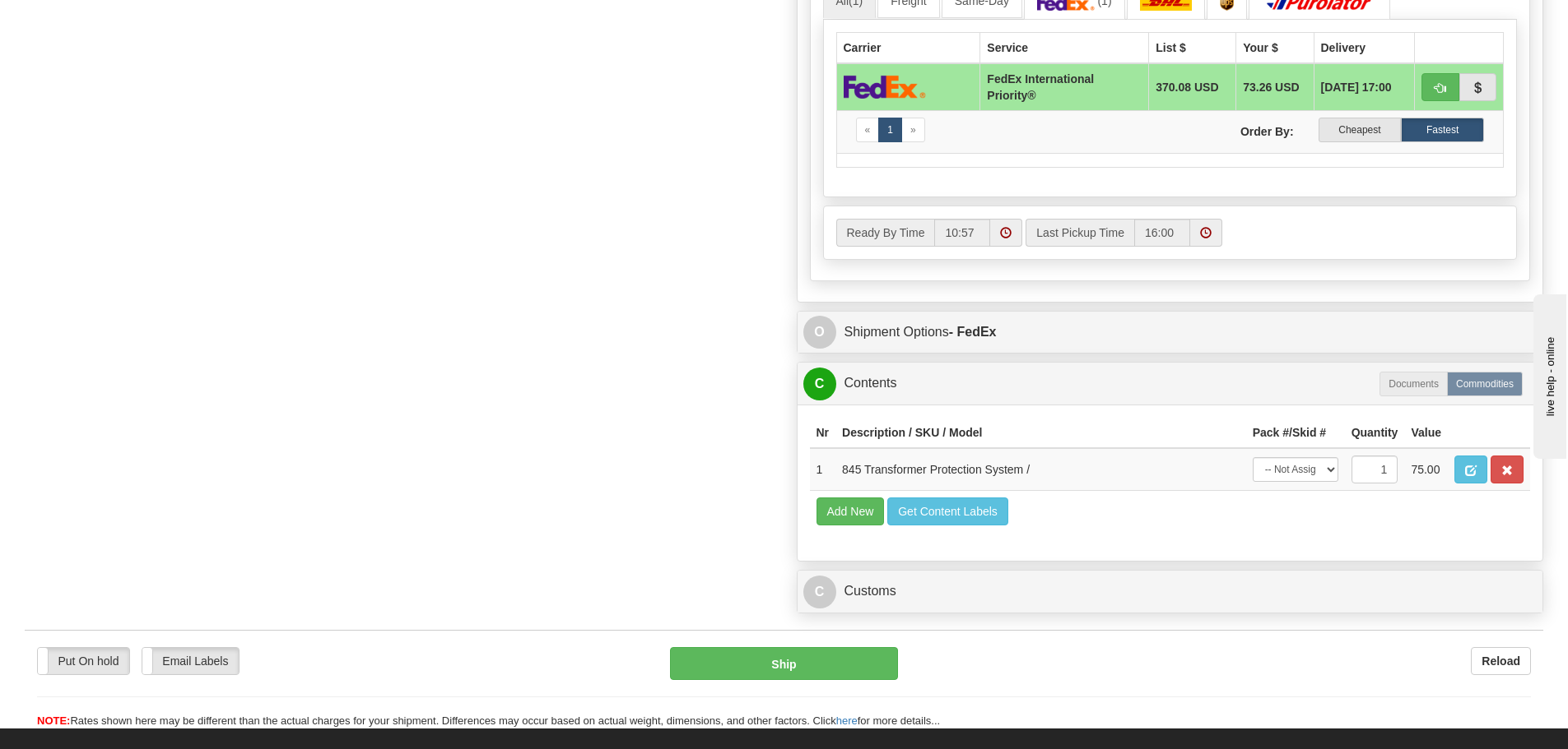
click at [1044, 572] on div "C Customs Duties / Taxes" at bounding box center [1170, 591] width 745 height 42
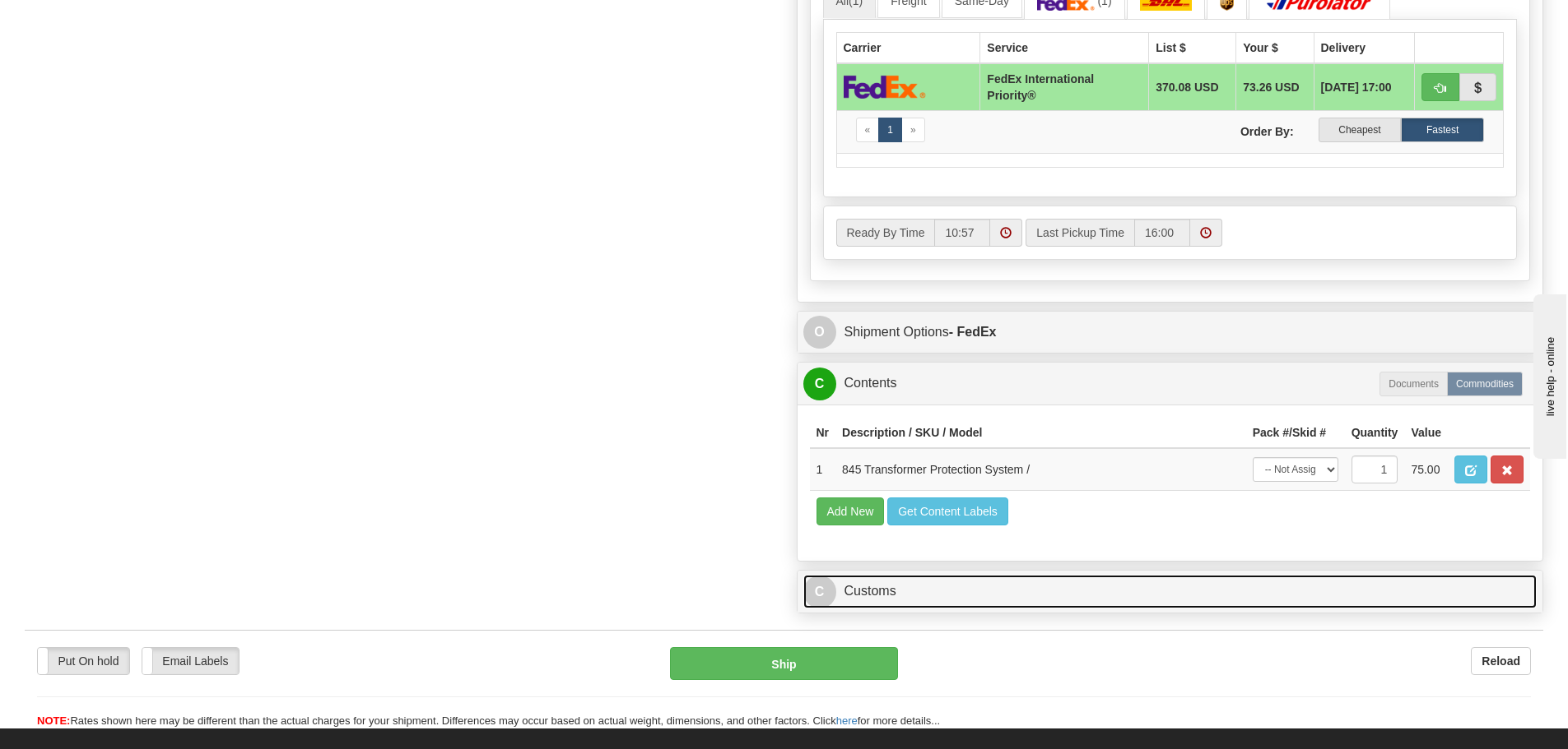
click at [1044, 589] on link "C Customs" at bounding box center [1170, 591] width 734 height 34
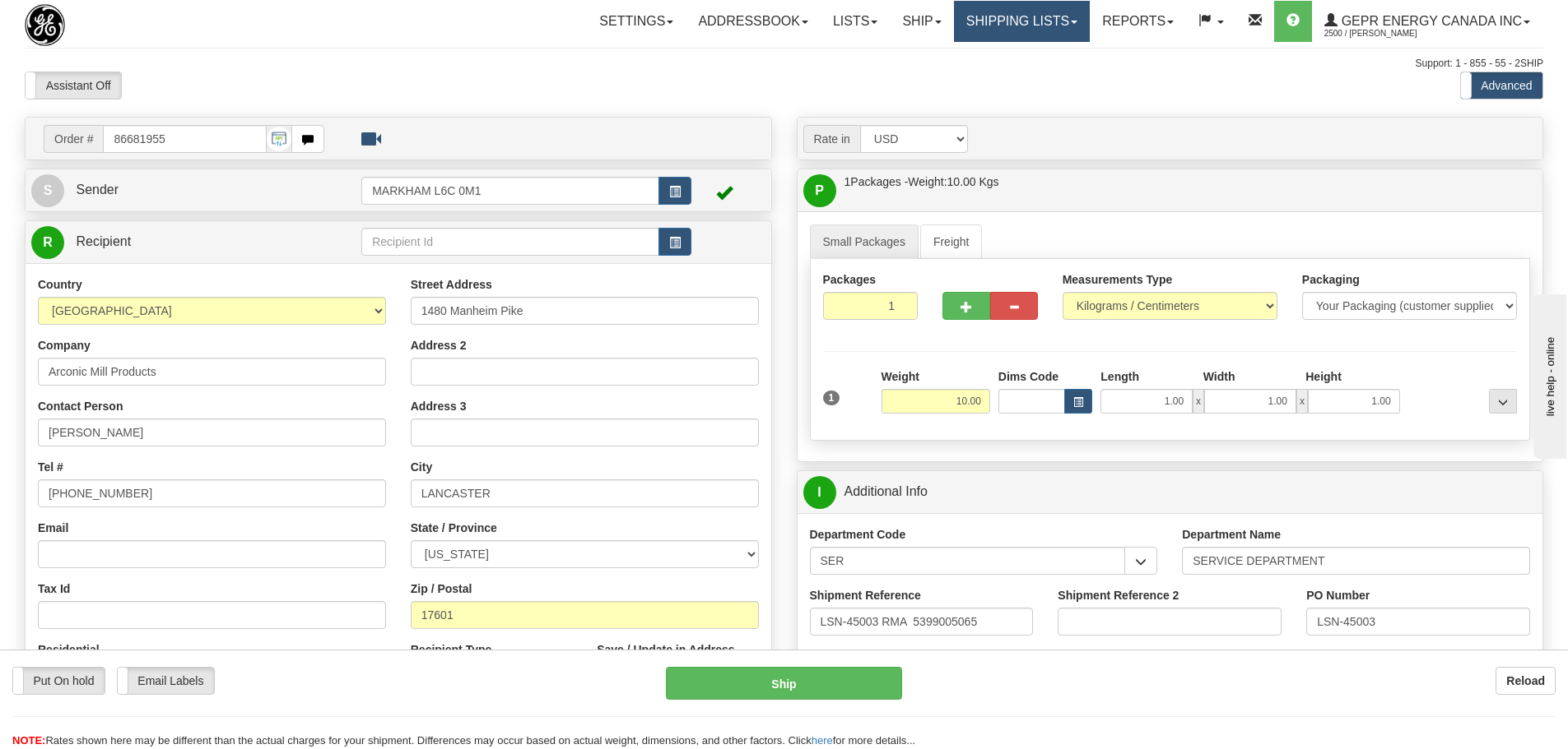
click at [1048, 27] on link "Shipping lists" at bounding box center [1021, 21] width 136 height 41
